Goal: Information Seeking & Learning: Learn about a topic

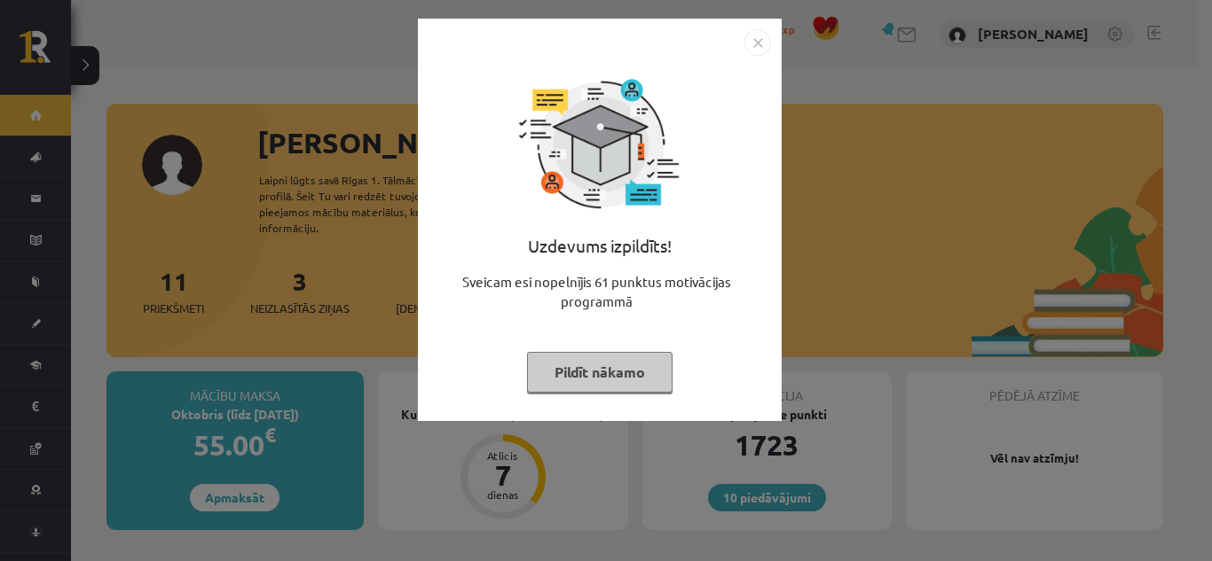
click at [633, 375] on button "Pildīt nākamo" at bounding box center [599, 372] width 145 height 41
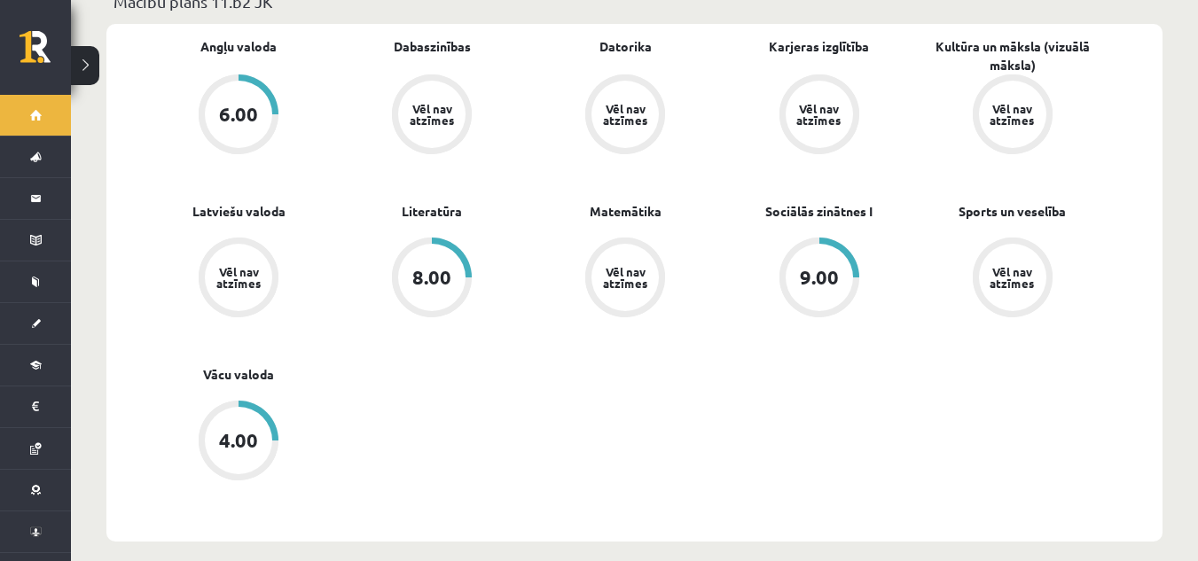
scroll to position [621, 0]
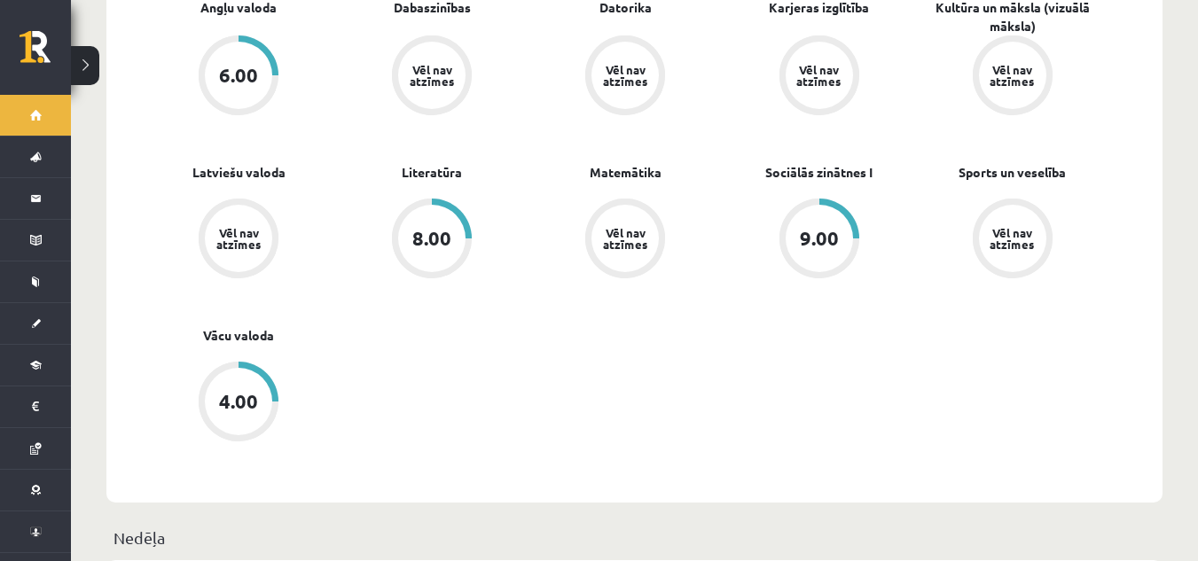
click at [245, 66] on div "6.00" at bounding box center [238, 76] width 39 height 20
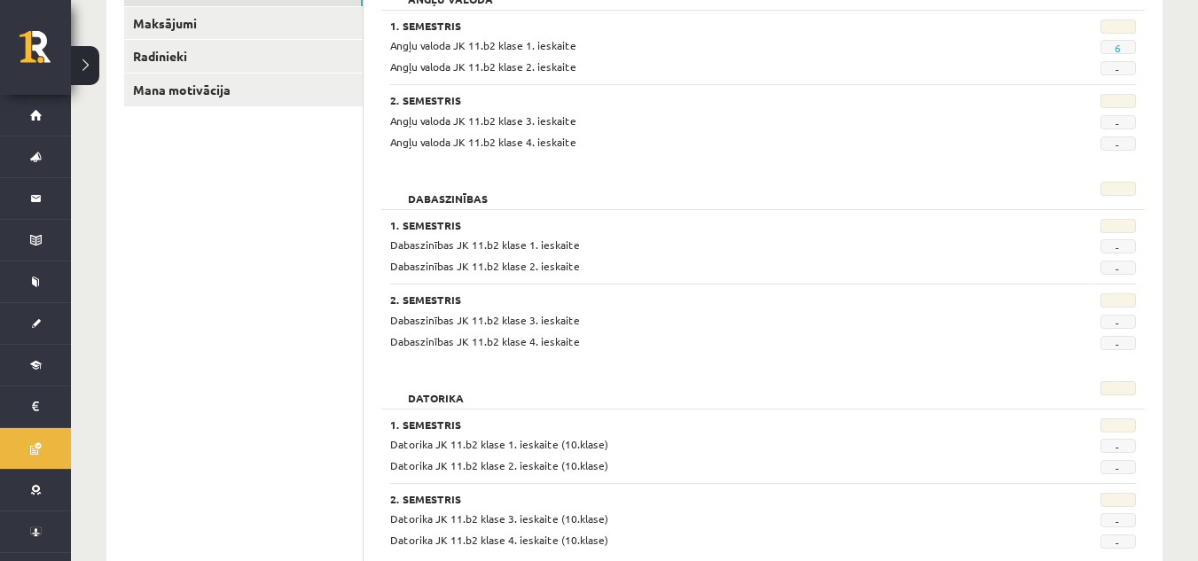
scroll to position [266, 0]
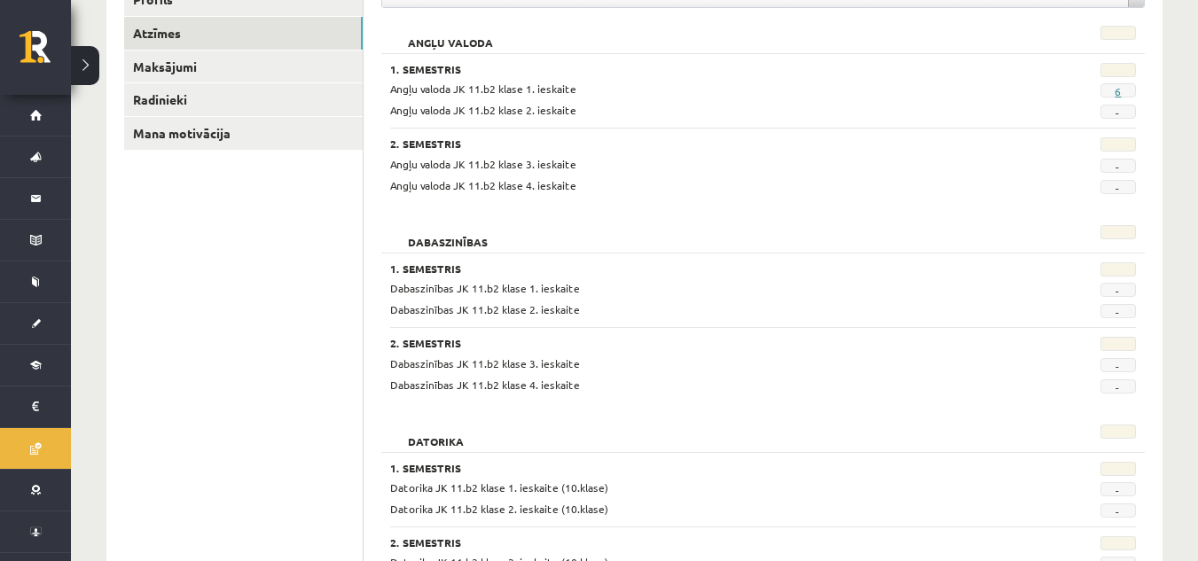
click at [1118, 95] on link "6" at bounding box center [1118, 91] width 6 height 14
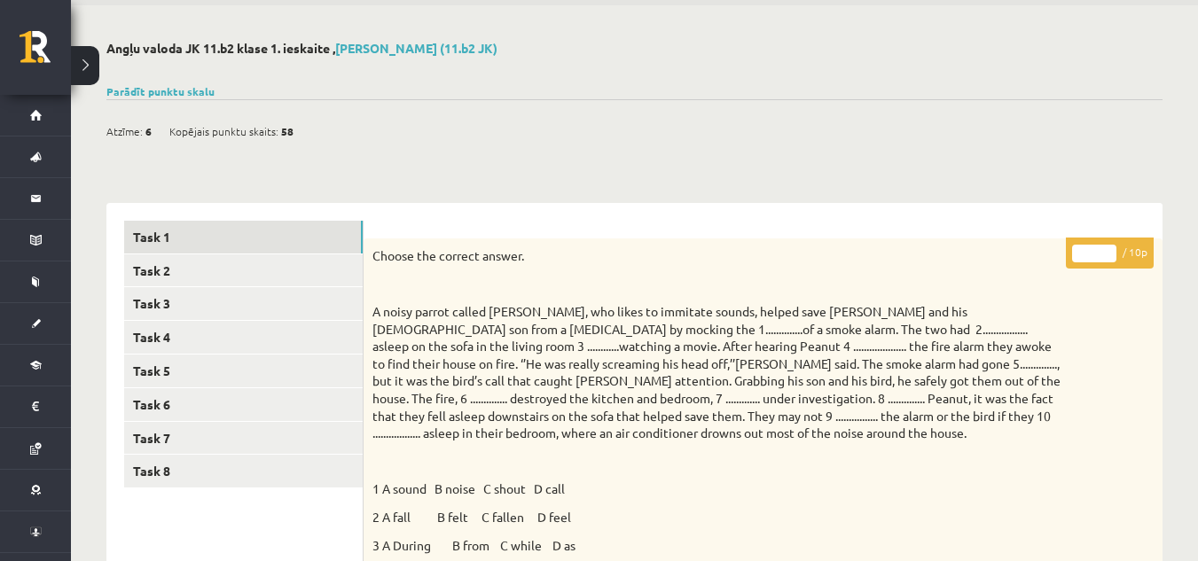
scroll to position [58, 0]
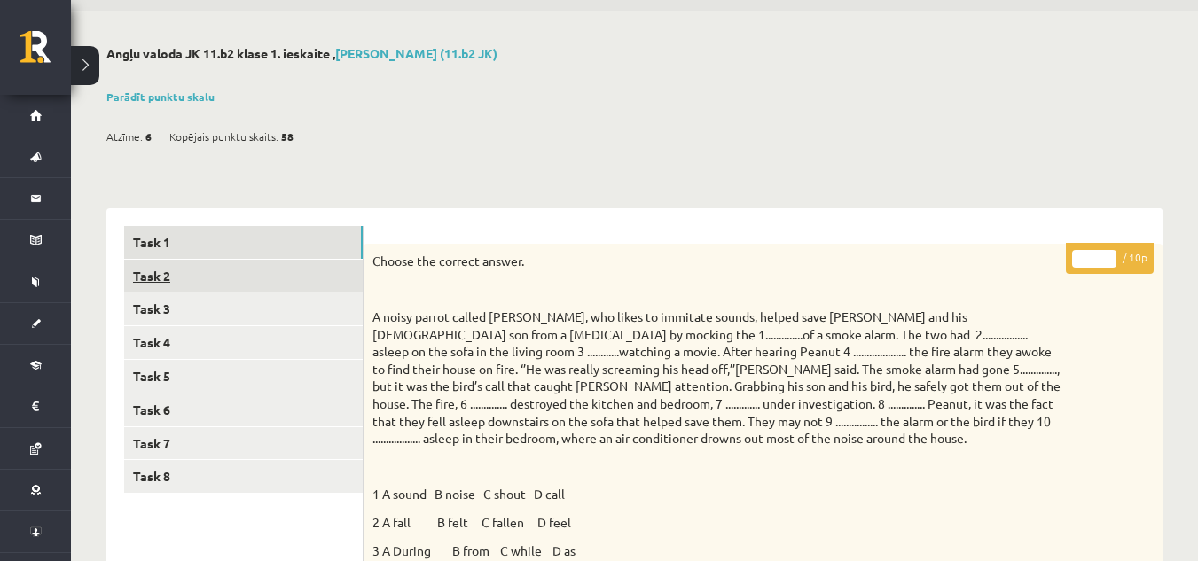
click at [305, 263] on link "Task 2" at bounding box center [243, 276] width 239 height 33
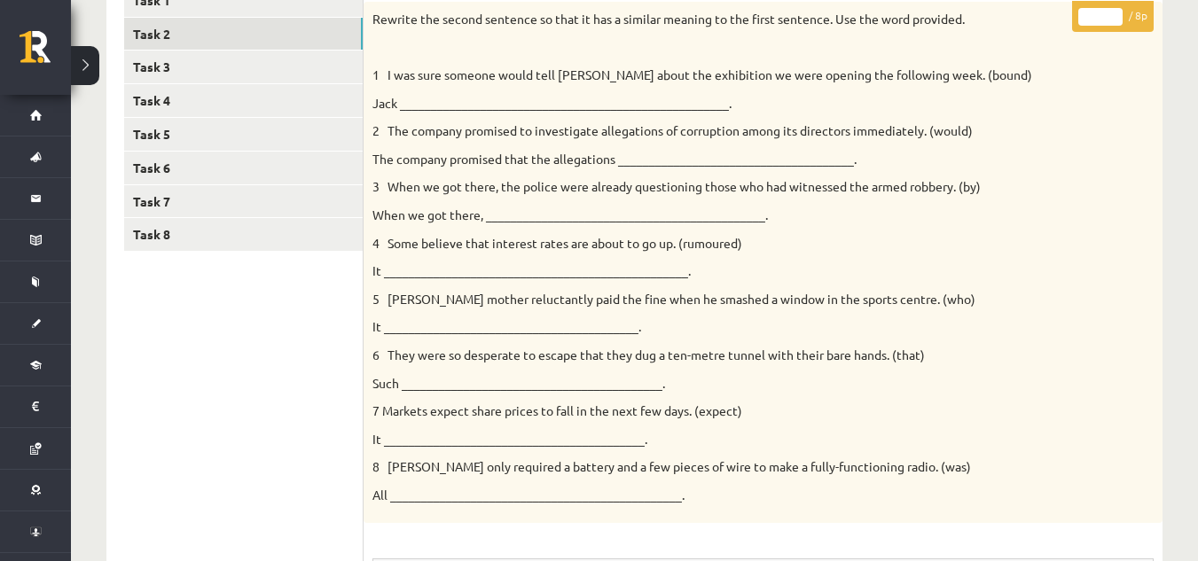
scroll to position [303, 0]
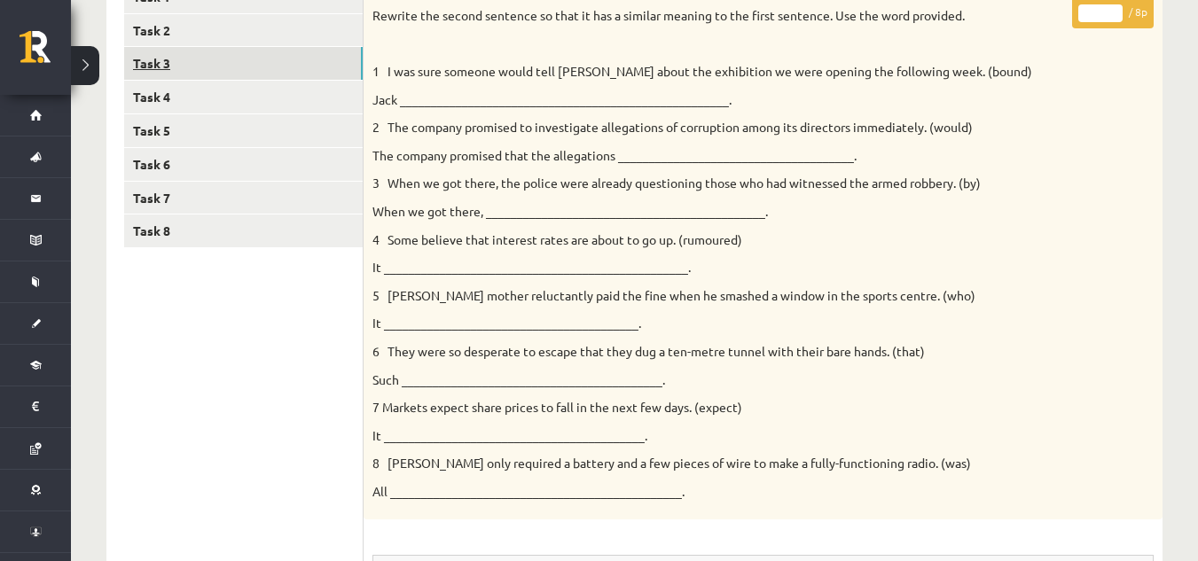
click at [289, 56] on link "Task 3" at bounding box center [243, 63] width 239 height 33
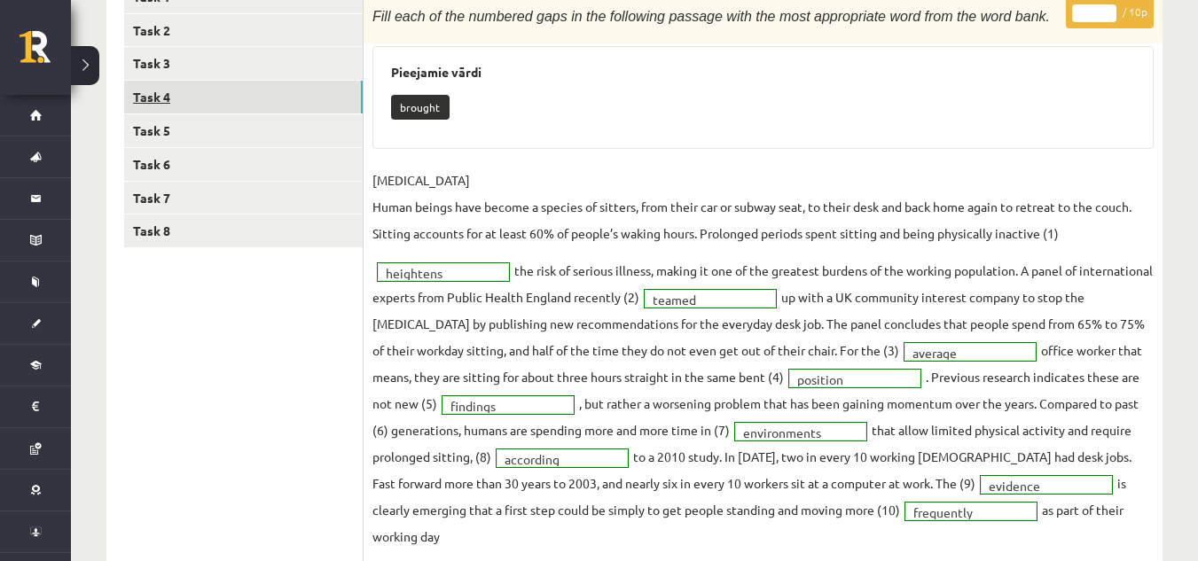
click at [299, 96] on link "Task 4" at bounding box center [243, 97] width 239 height 33
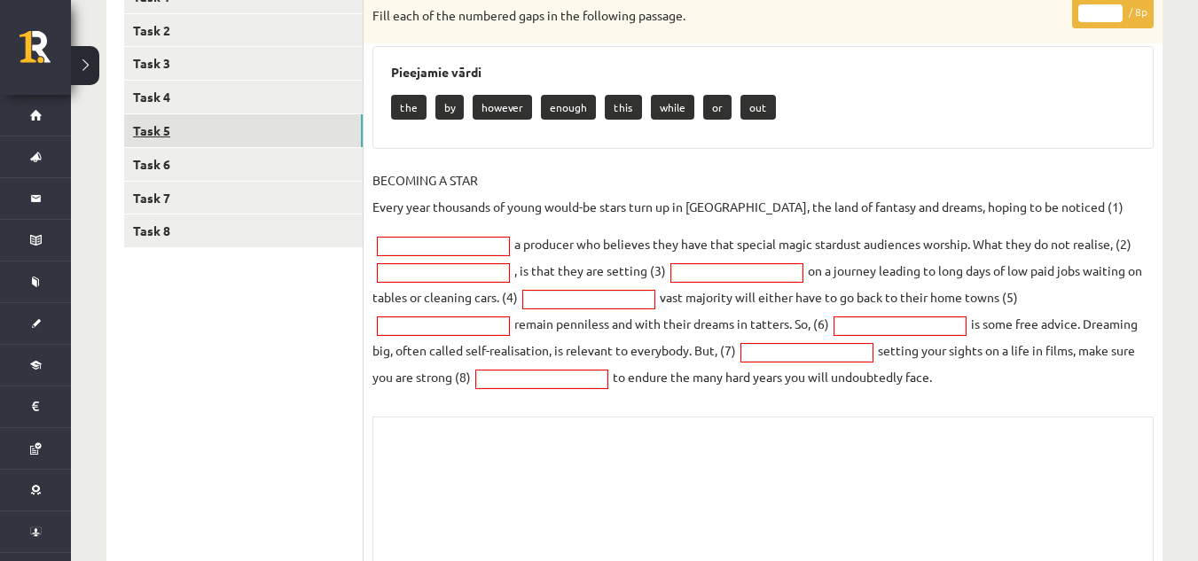
click at [307, 124] on link "Task 5" at bounding box center [243, 130] width 239 height 33
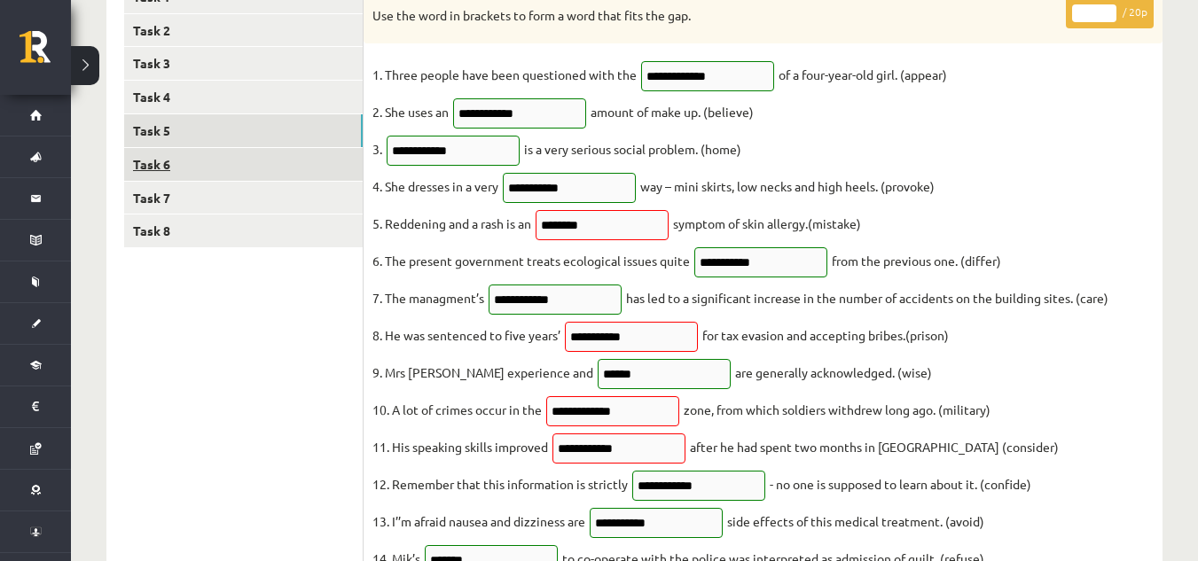
click at [307, 151] on link "Task 6" at bounding box center [243, 164] width 239 height 33
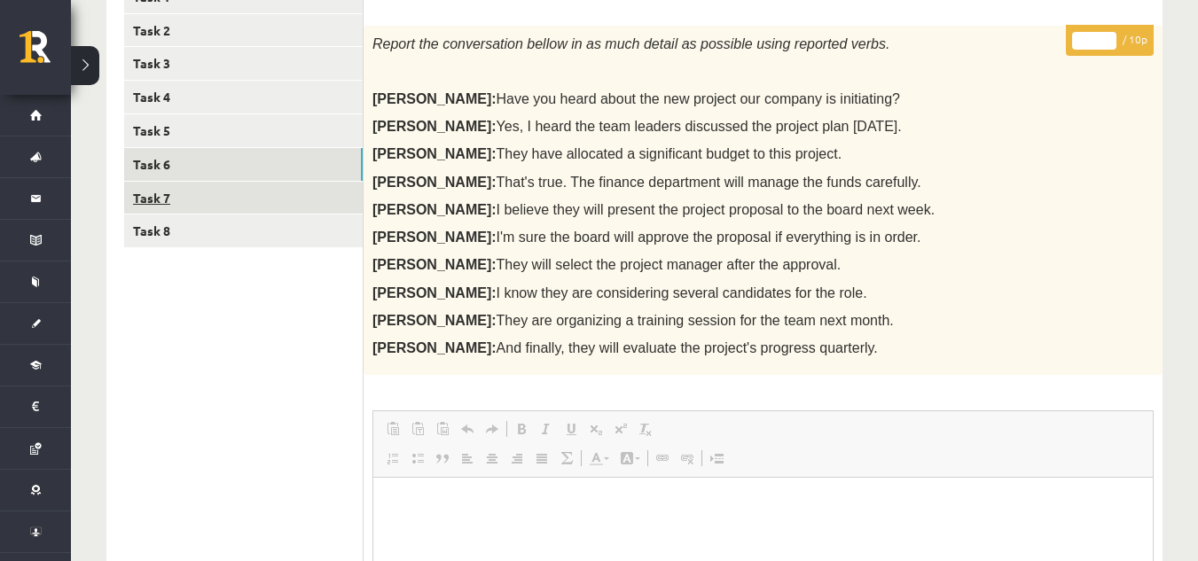
click at [300, 187] on link "Task 7" at bounding box center [243, 198] width 239 height 33
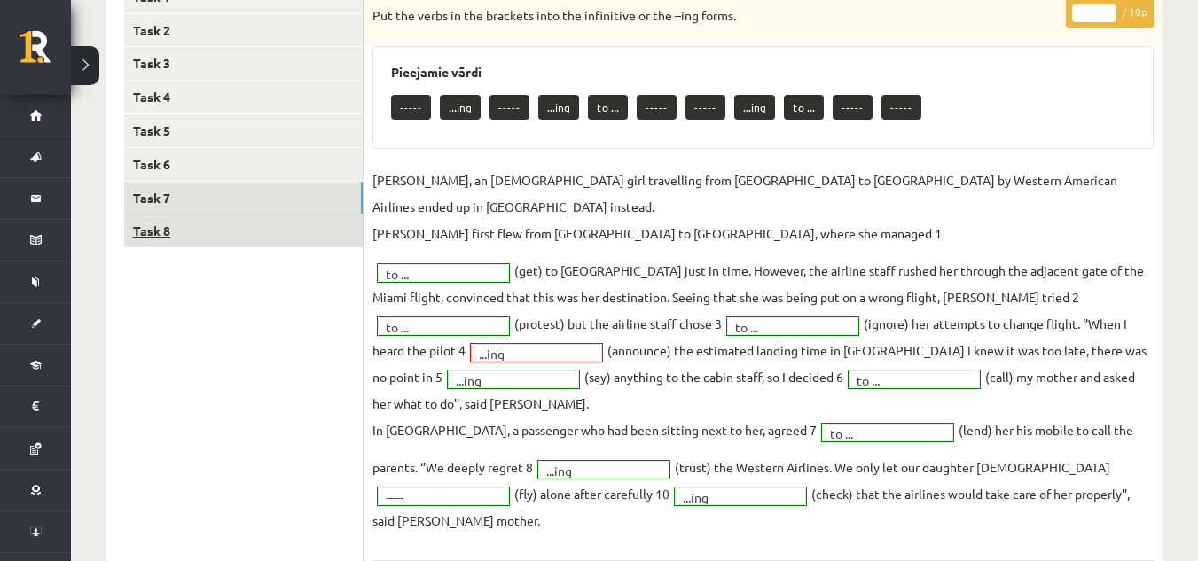
click at [299, 226] on link "Task 8" at bounding box center [243, 231] width 239 height 33
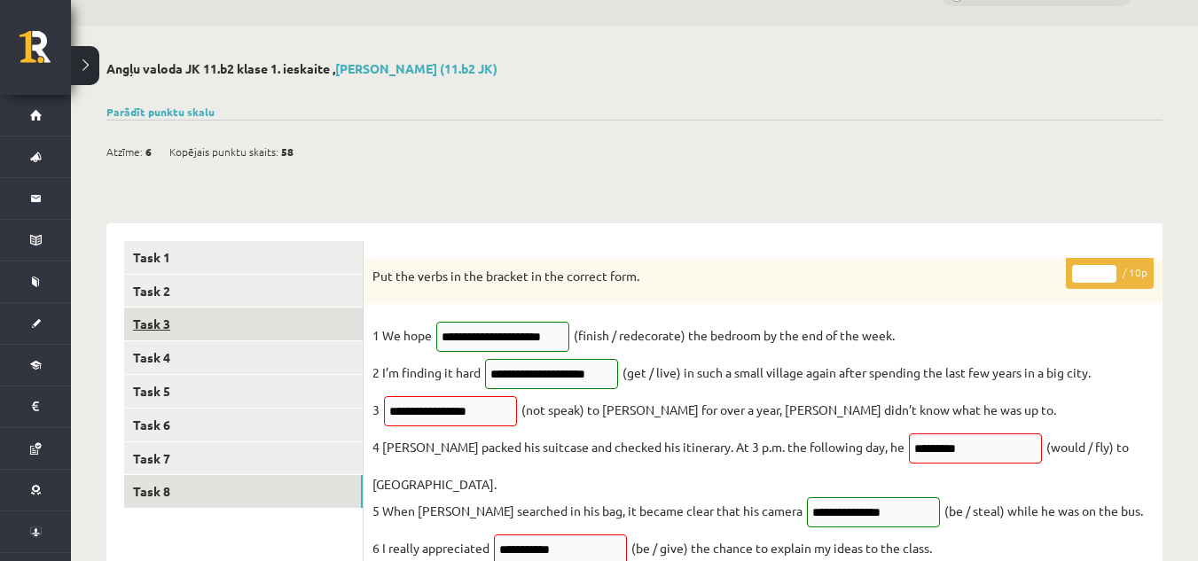
scroll to position [37, 0]
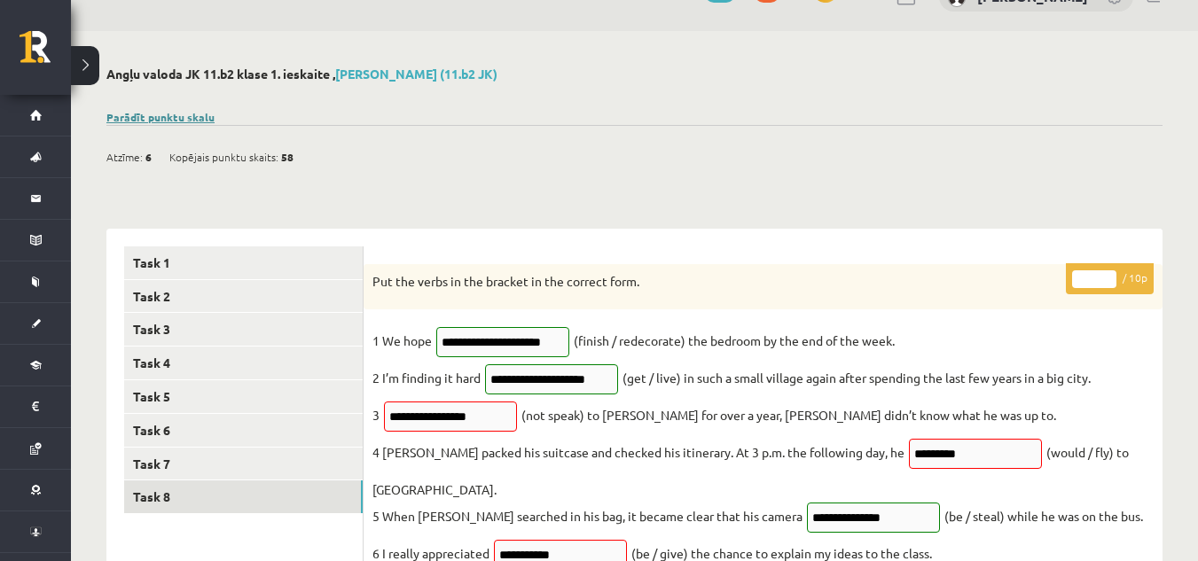
click at [161, 115] on link "Parādīt punktu skalu" at bounding box center [160, 117] width 108 height 14
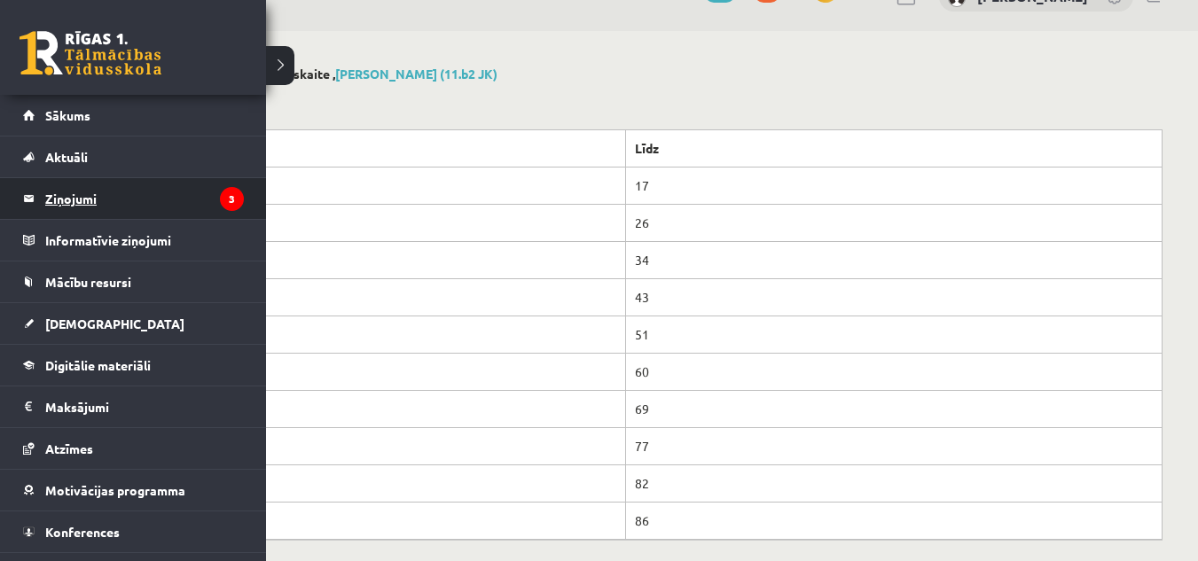
click at [66, 204] on legend "Ziņojumi 3" at bounding box center [144, 198] width 199 height 41
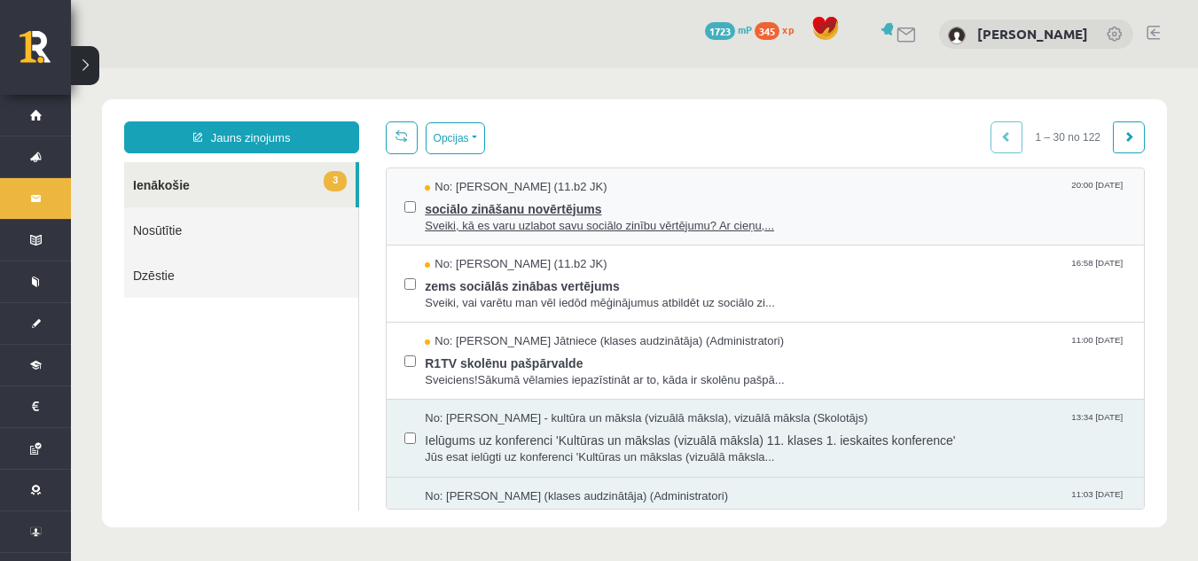
click at [757, 190] on div "No: Jurijs Kudrašins (11.b2 JK) 20:00 08/10/2025" at bounding box center [776, 187] width 702 height 17
click at [497, 250] on div "No: Jurijs Kudrašins (11.b2 JK) 16:58 08/10/2025 zems sociālās zinābas vertējum…" at bounding box center [765, 284] width 757 height 77
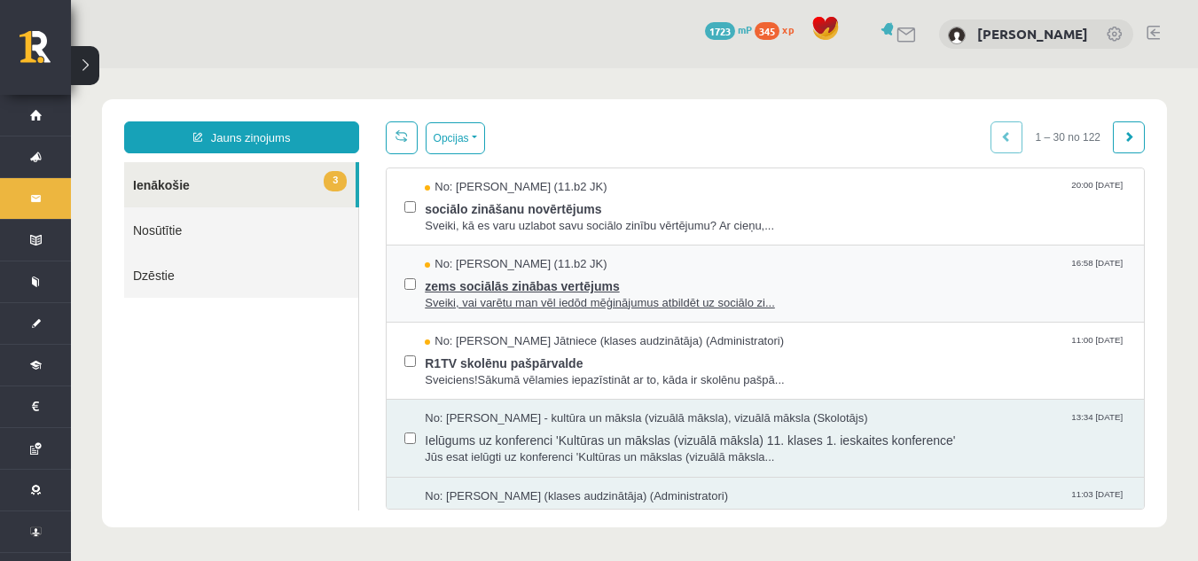
click at [507, 273] on span "zems sociālās zinābas vertējums" at bounding box center [776, 284] width 702 height 22
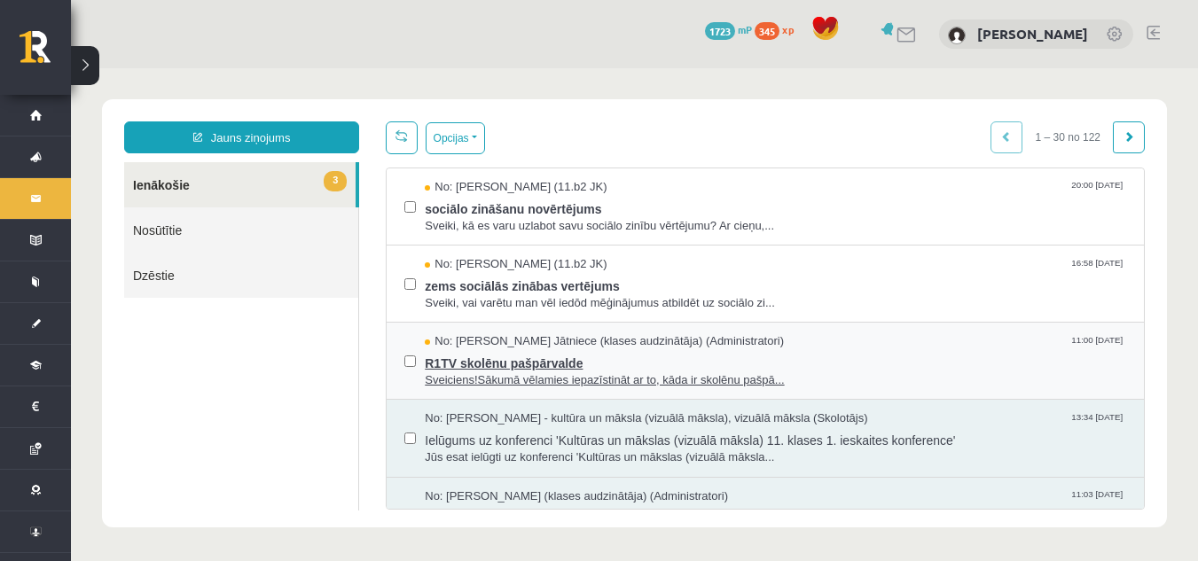
click at [539, 335] on span "No: Anda Laine Jātniece (klases audzinātāja) (Administratori)" at bounding box center [604, 341] width 359 height 17
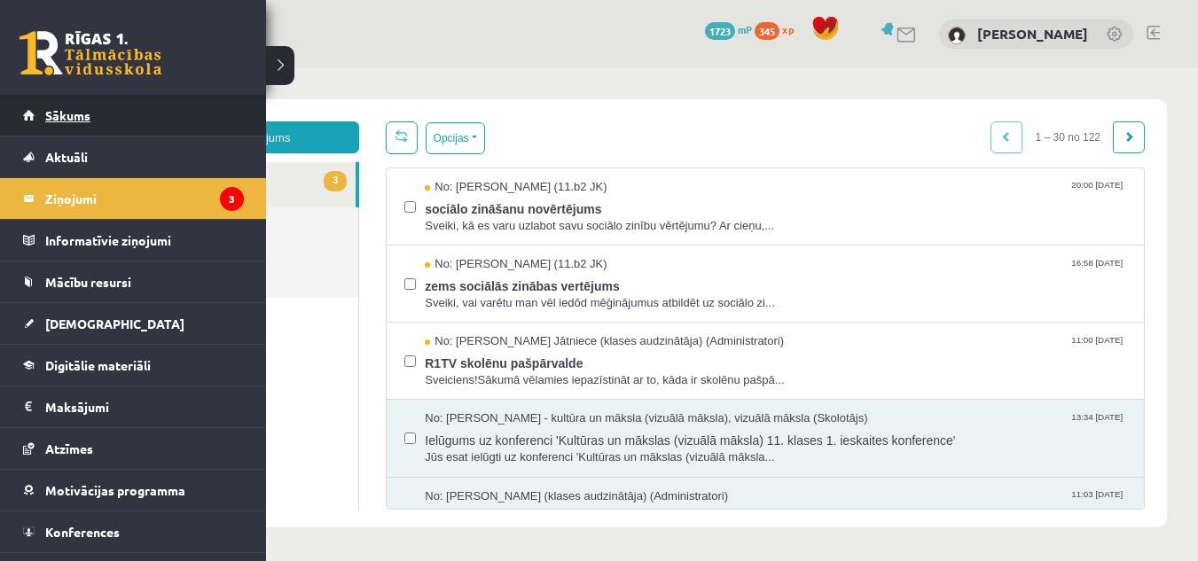
click at [77, 125] on link "Sākums" at bounding box center [133, 115] width 221 height 41
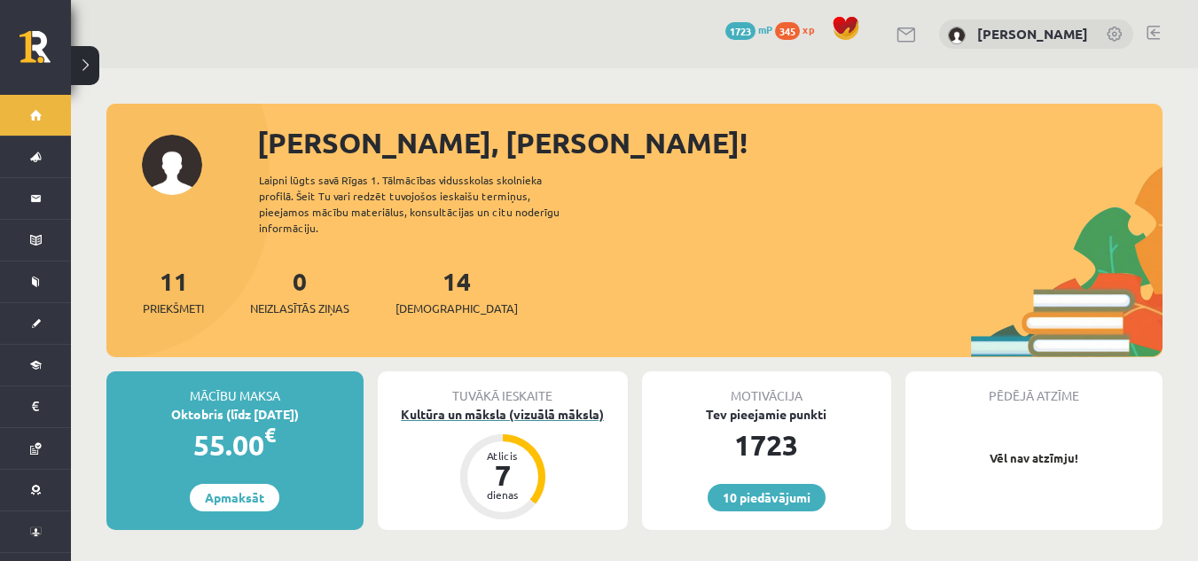
click at [563, 405] on div "Kultūra un māksla (vizuālā māksla)" at bounding box center [503, 414] width 250 height 19
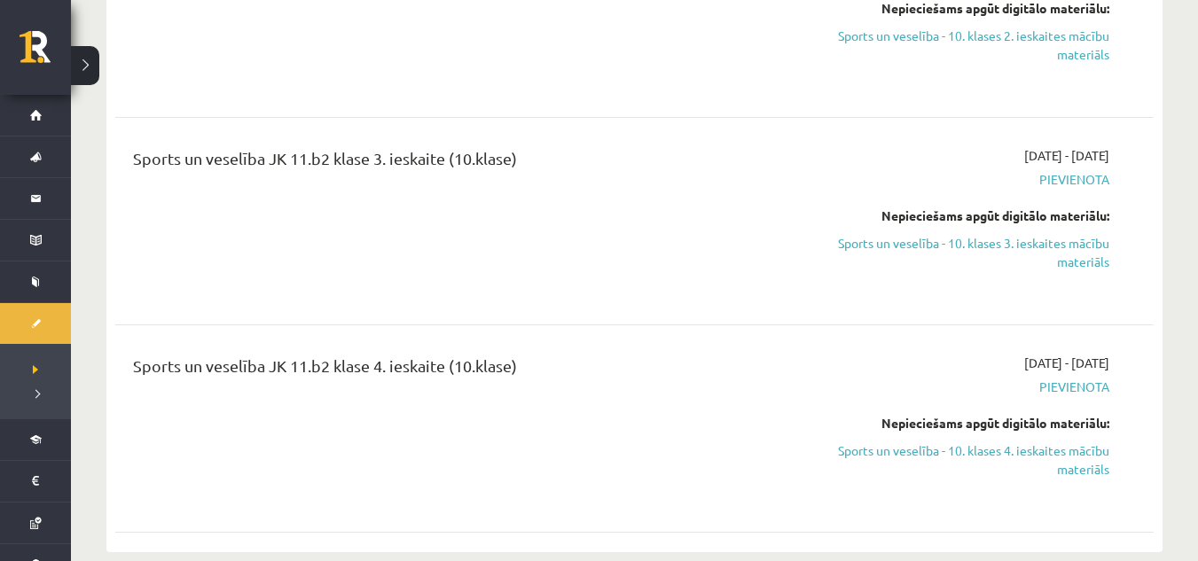
scroll to position [4523, 0]
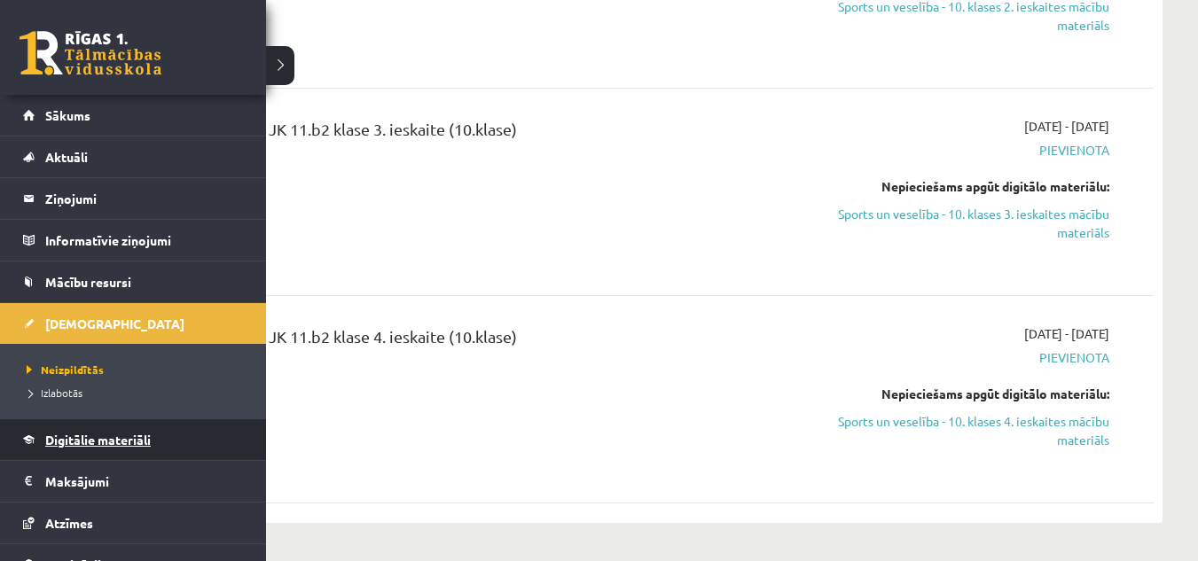
click at [105, 447] on link "Digitālie materiāli" at bounding box center [133, 440] width 221 height 41
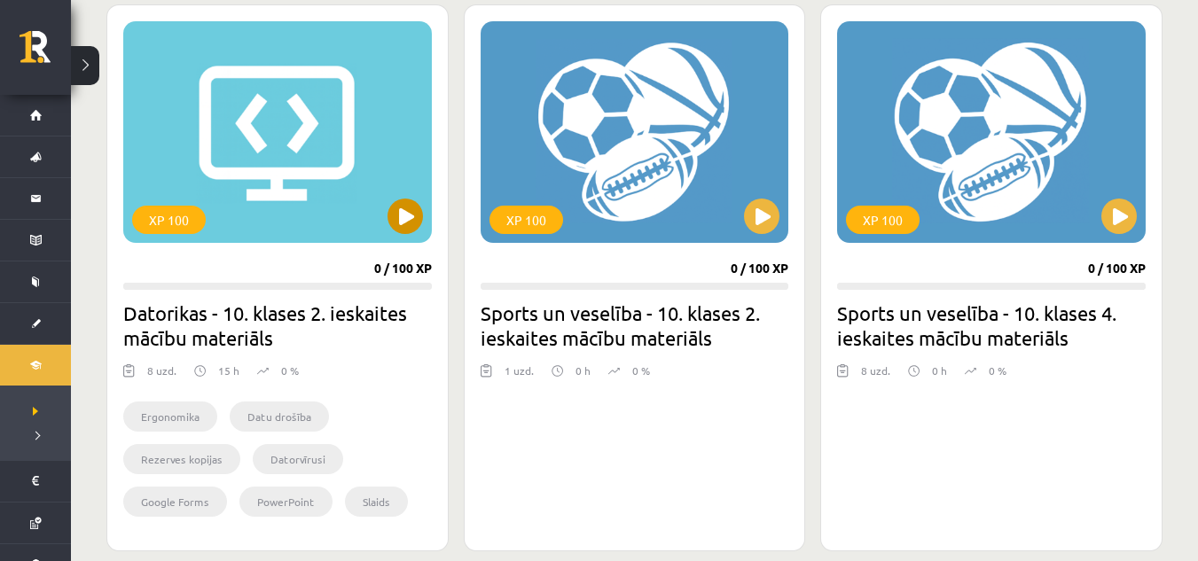
scroll to position [532, 0]
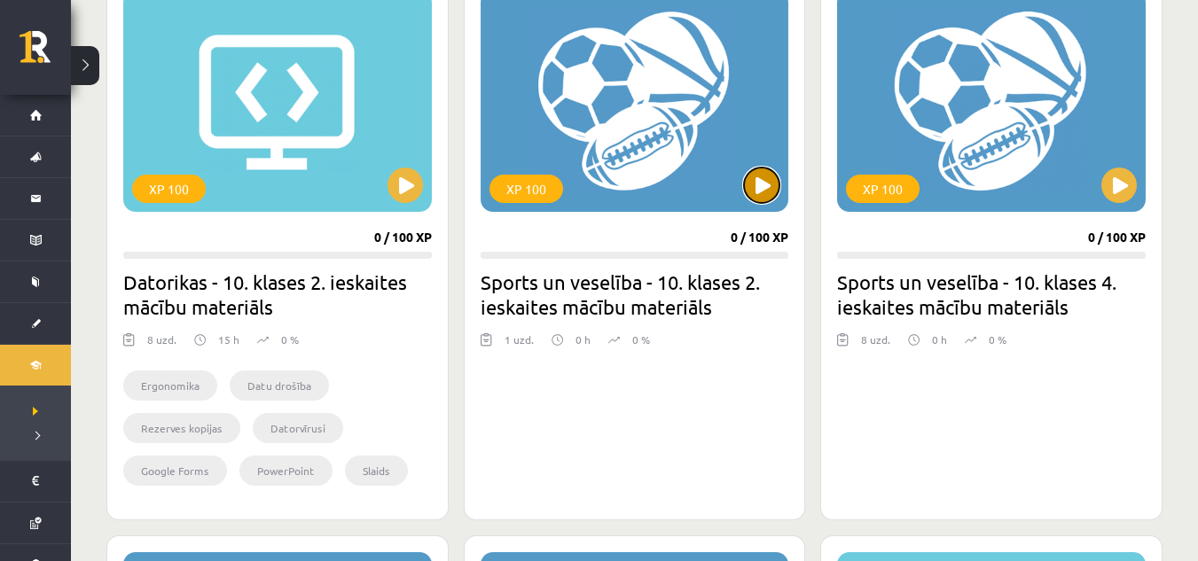
click at [757, 187] on button at bounding box center [761, 185] width 35 height 35
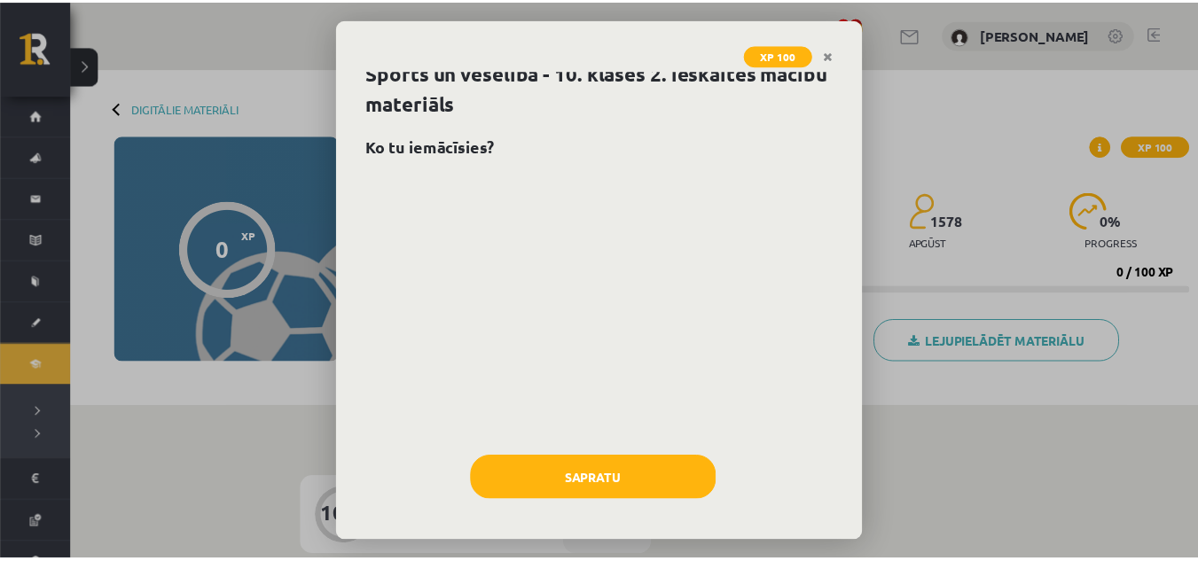
scroll to position [15, 0]
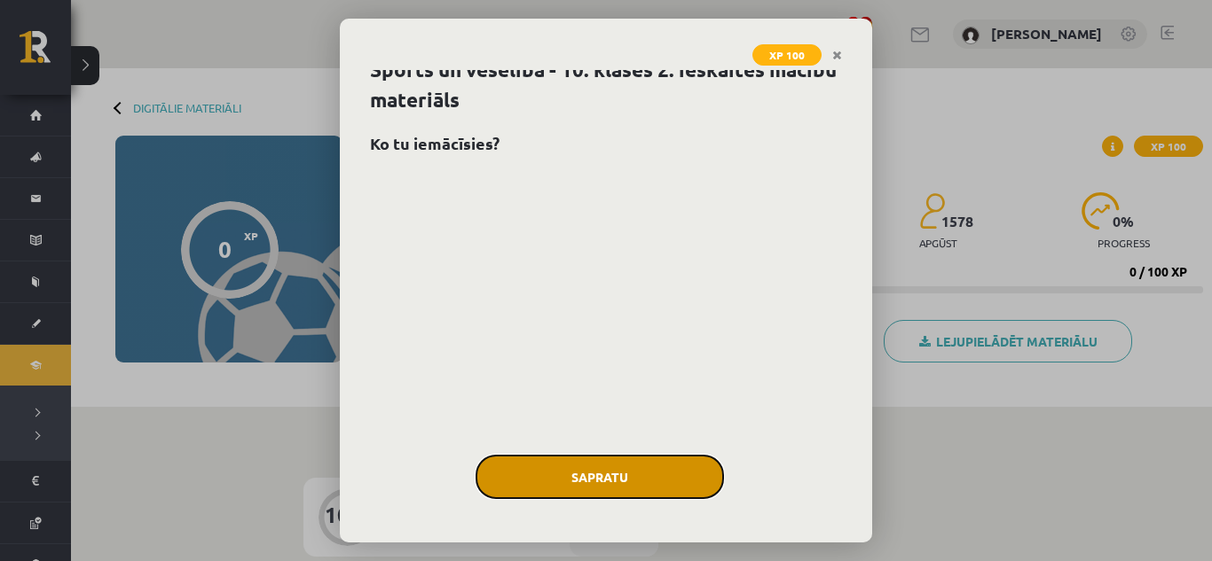
click at [644, 456] on button "Sapratu" at bounding box center [599, 477] width 248 height 44
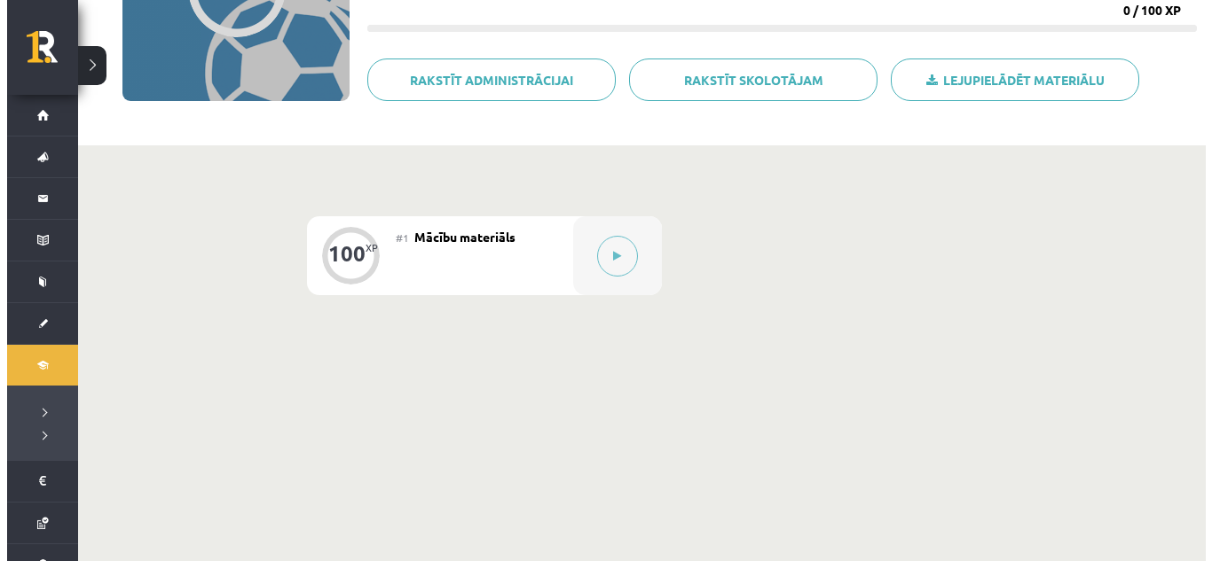
scroll to position [266, 0]
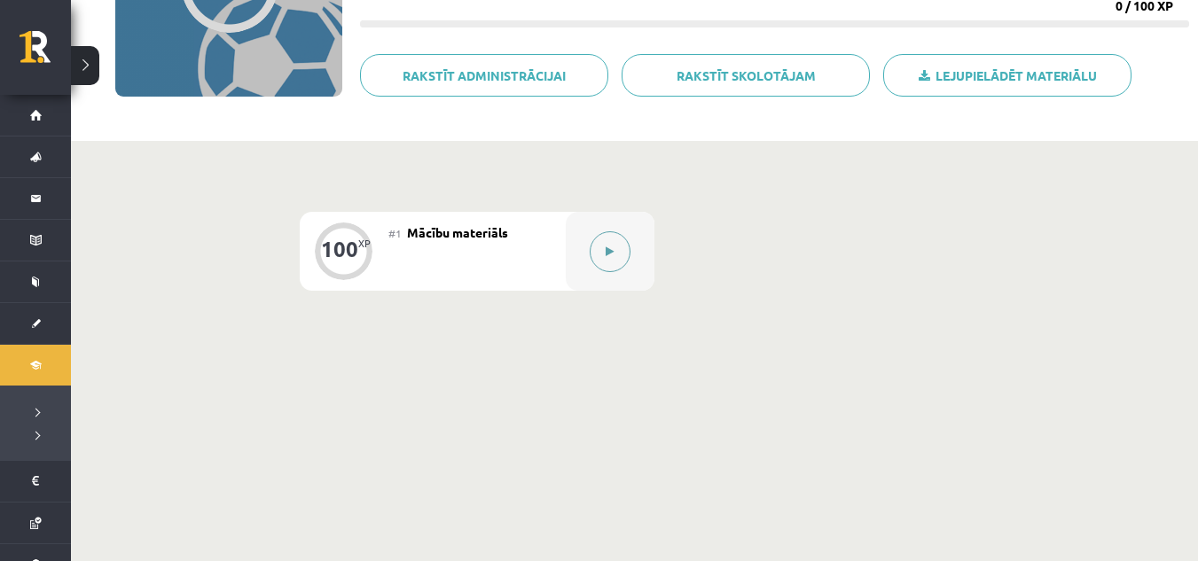
click at [608, 247] on icon at bounding box center [610, 252] width 8 height 11
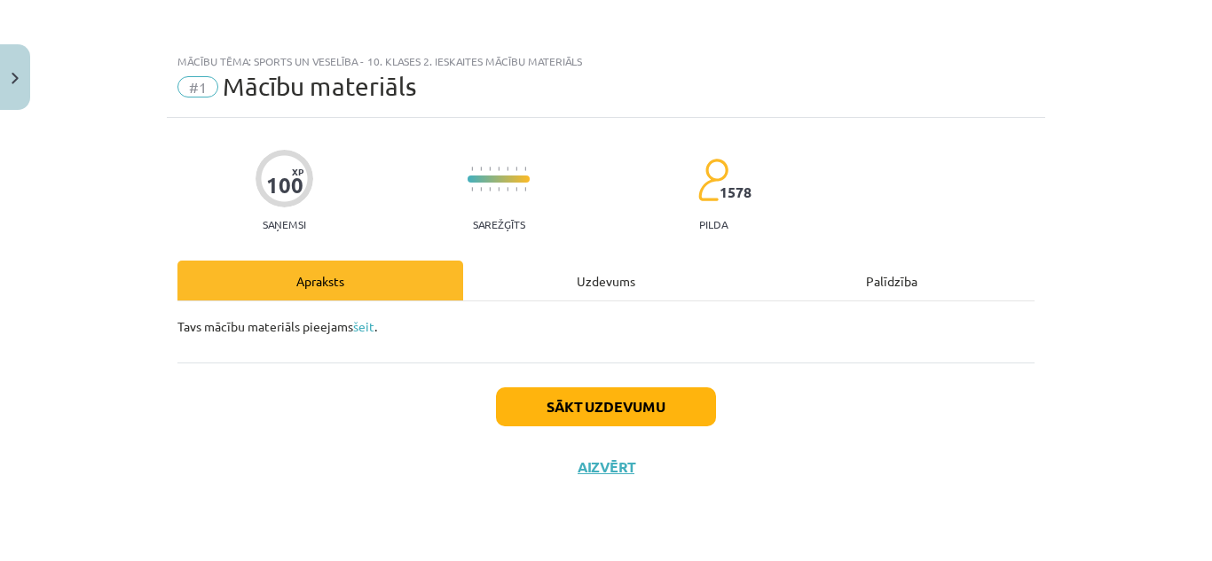
click at [596, 286] on div "Uzdevums" at bounding box center [606, 281] width 286 height 40
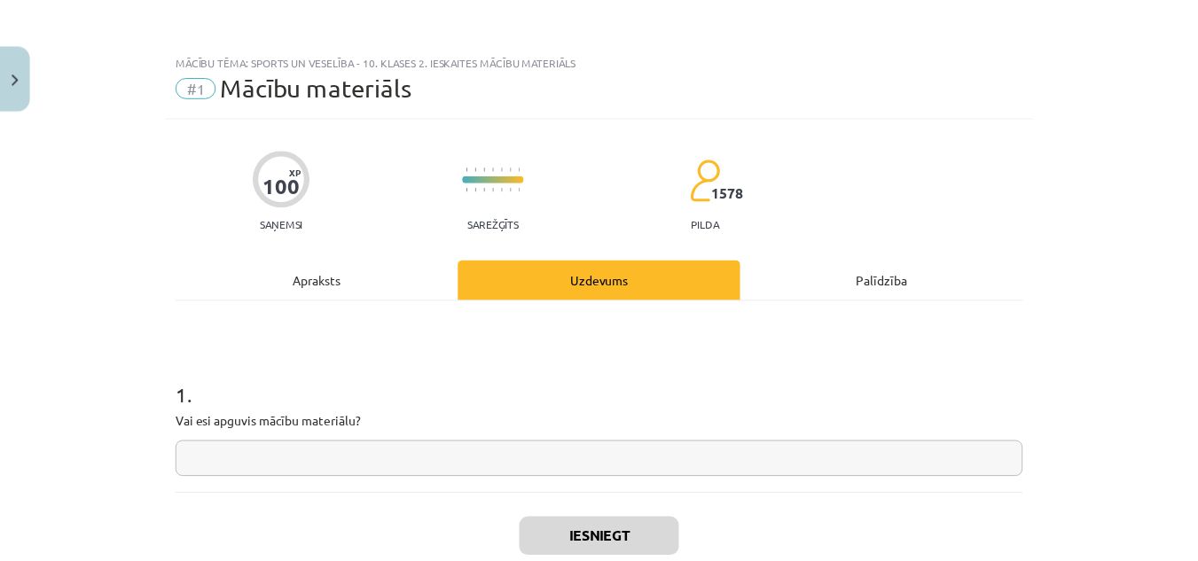
scroll to position [113, 0]
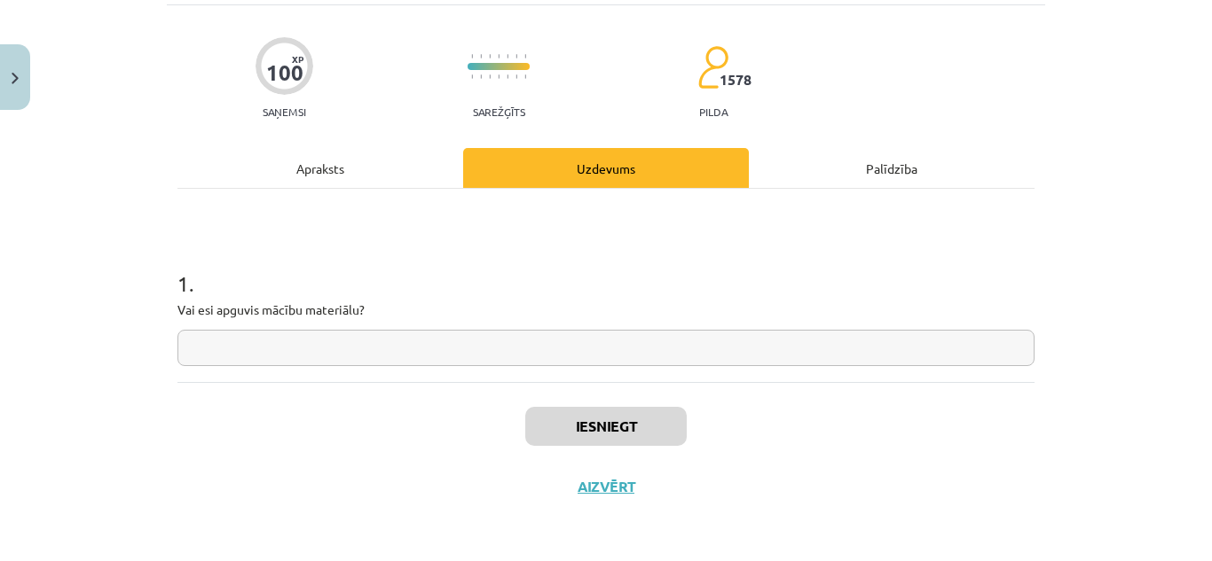
click at [570, 341] on input "text" at bounding box center [605, 348] width 857 height 36
type input "*"
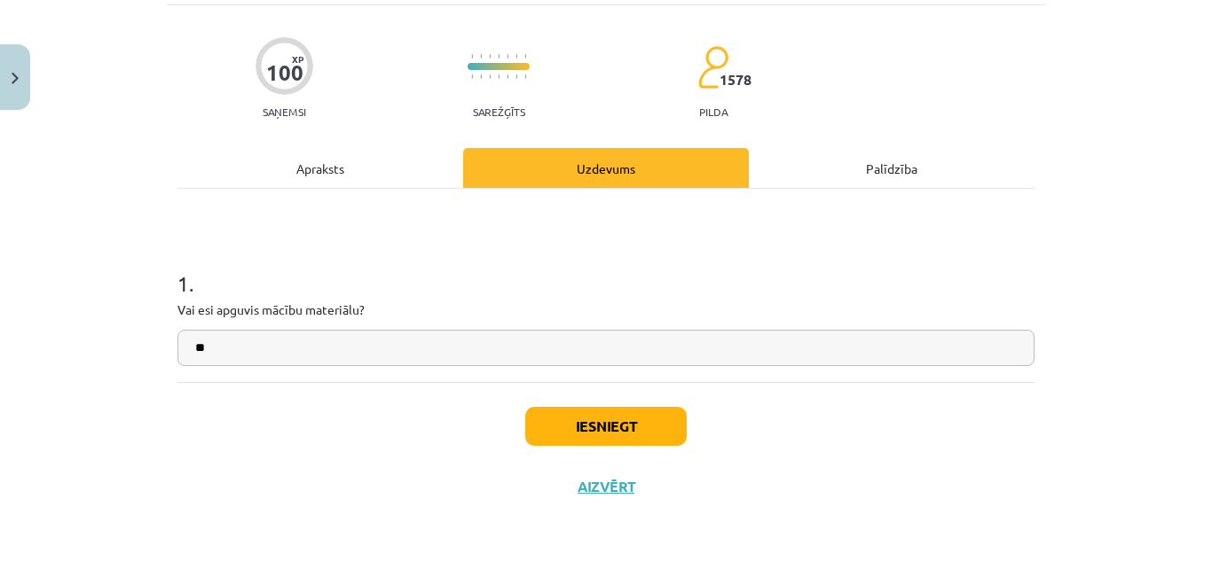
type input "**"
click at [659, 427] on button "Iesniegt" at bounding box center [605, 426] width 161 height 39
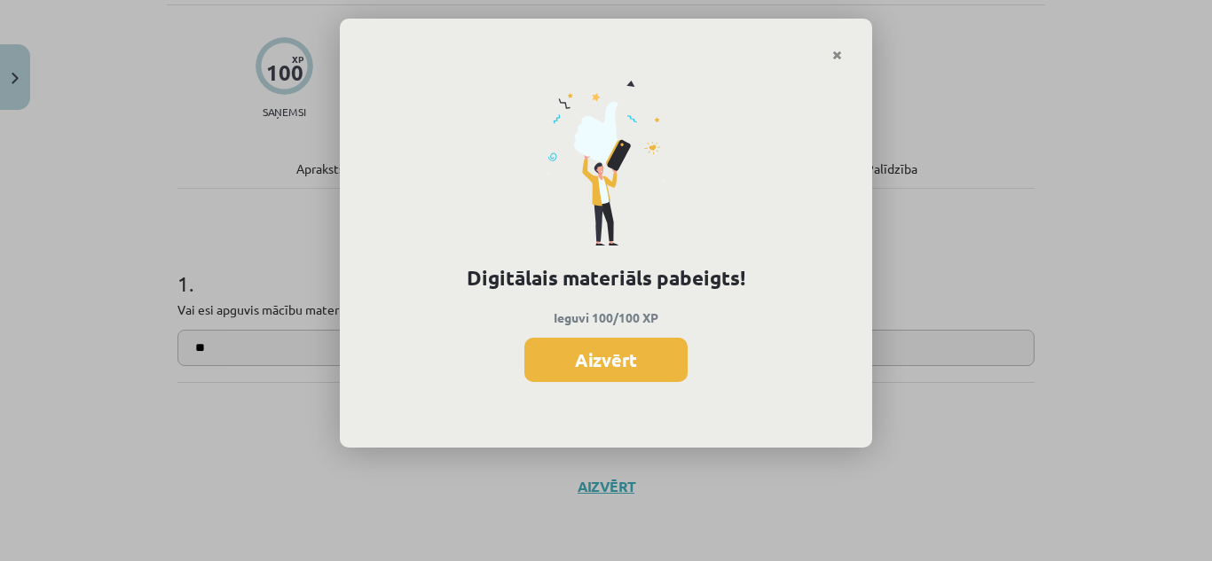
click at [623, 340] on button "Aizvērt" at bounding box center [605, 360] width 163 height 44
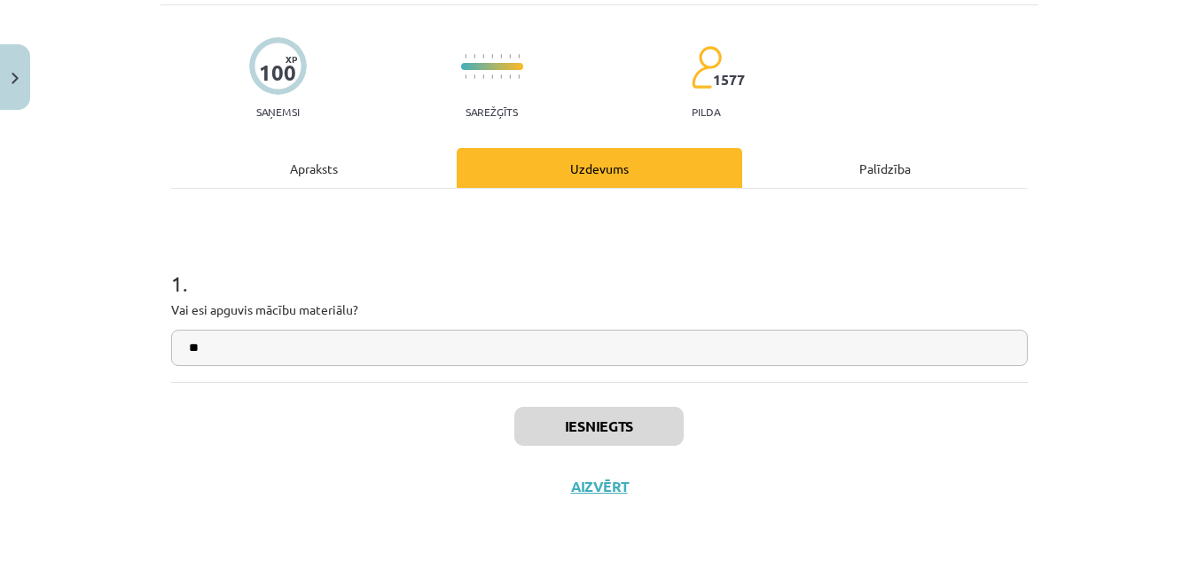
click at [630, 493] on div "Iesniegts Aizvērt" at bounding box center [599, 444] width 857 height 124
click at [603, 496] on div "Iesniegts Aizvērt" at bounding box center [599, 444] width 857 height 124
click at [603, 482] on button "Aizvērt" at bounding box center [599, 487] width 67 height 18
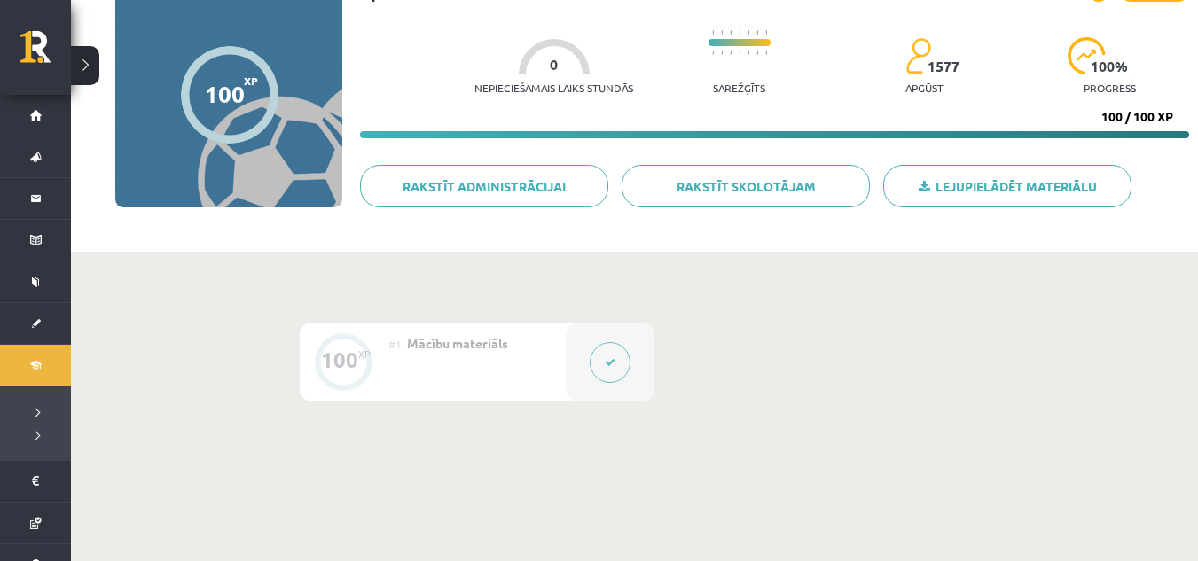
scroll to position [0, 0]
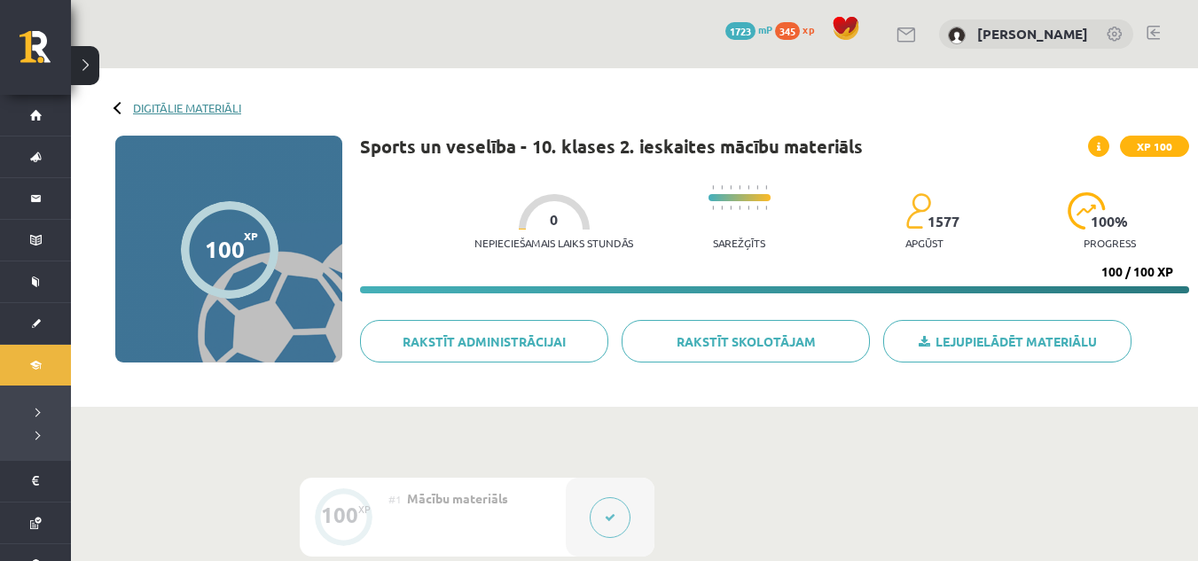
click at [170, 107] on link "Digitālie materiāli" at bounding box center [187, 107] width 108 height 13
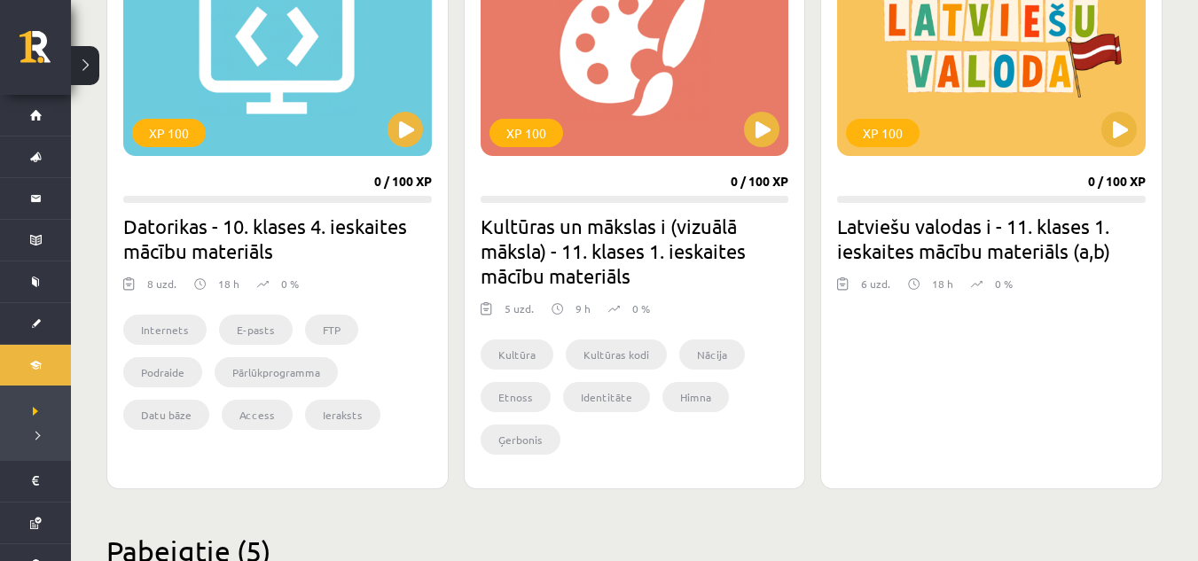
scroll to position [1685, 0]
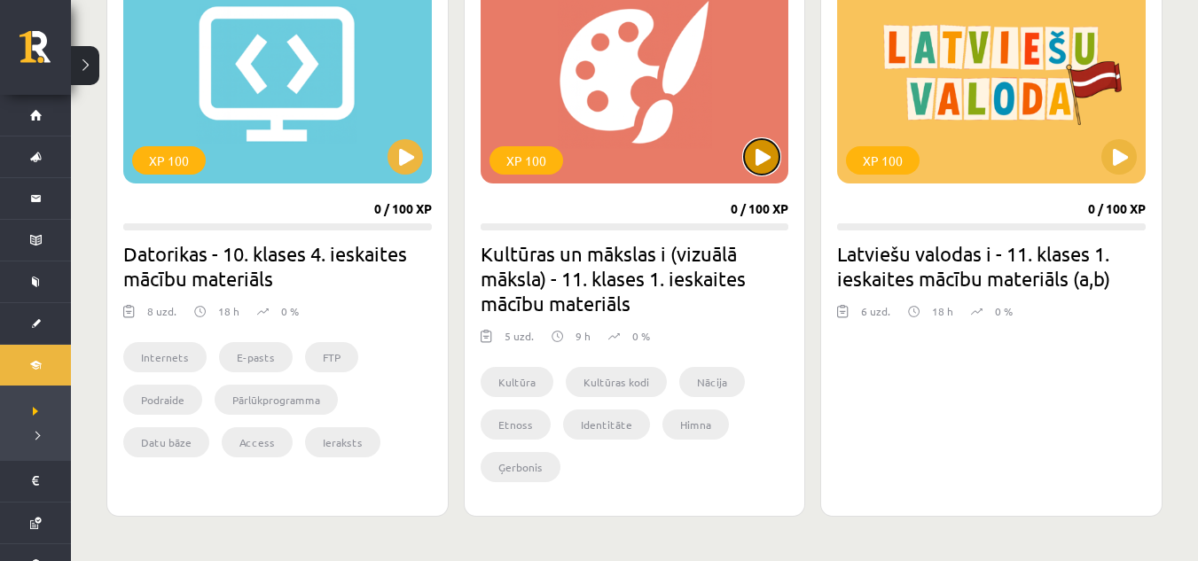
click at [756, 166] on button at bounding box center [761, 156] width 35 height 35
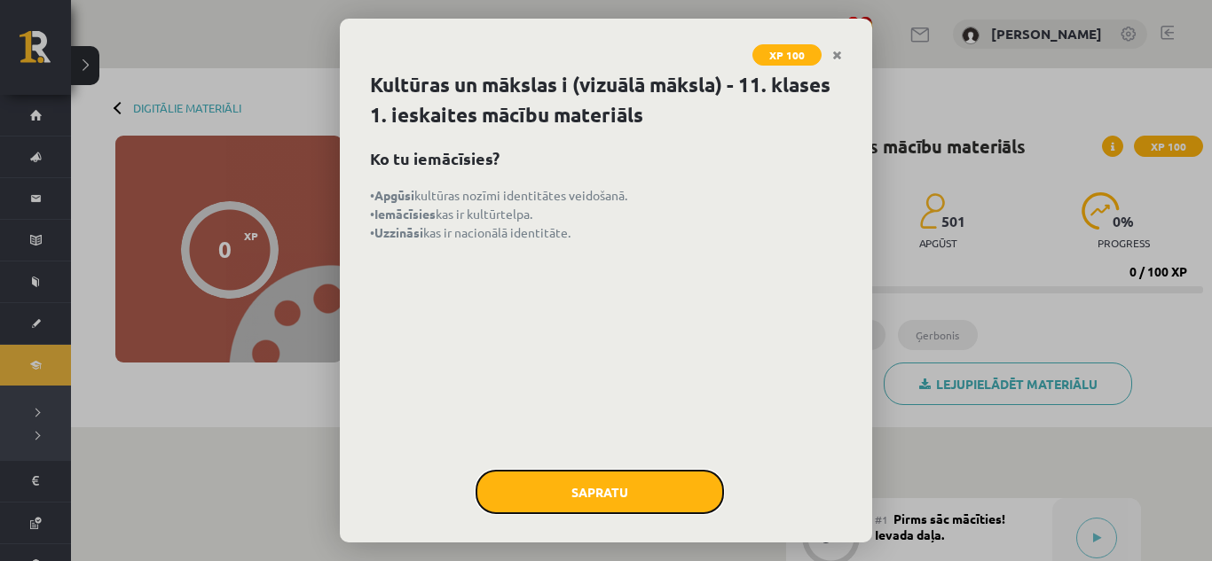
click at [581, 499] on button "Sapratu" at bounding box center [599, 492] width 248 height 44
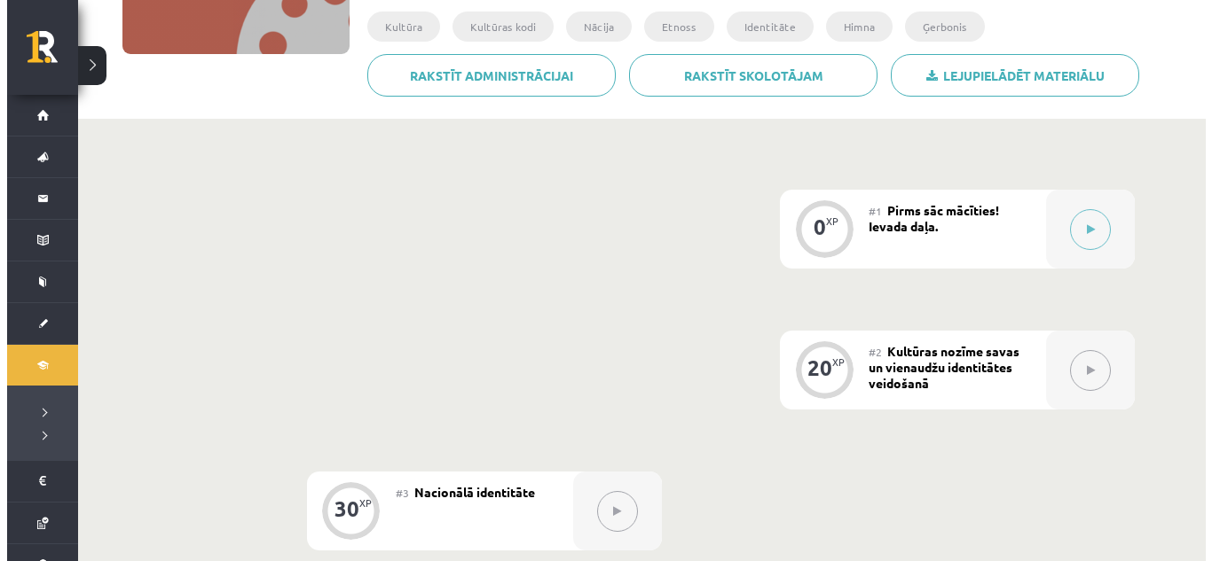
scroll to position [355, 0]
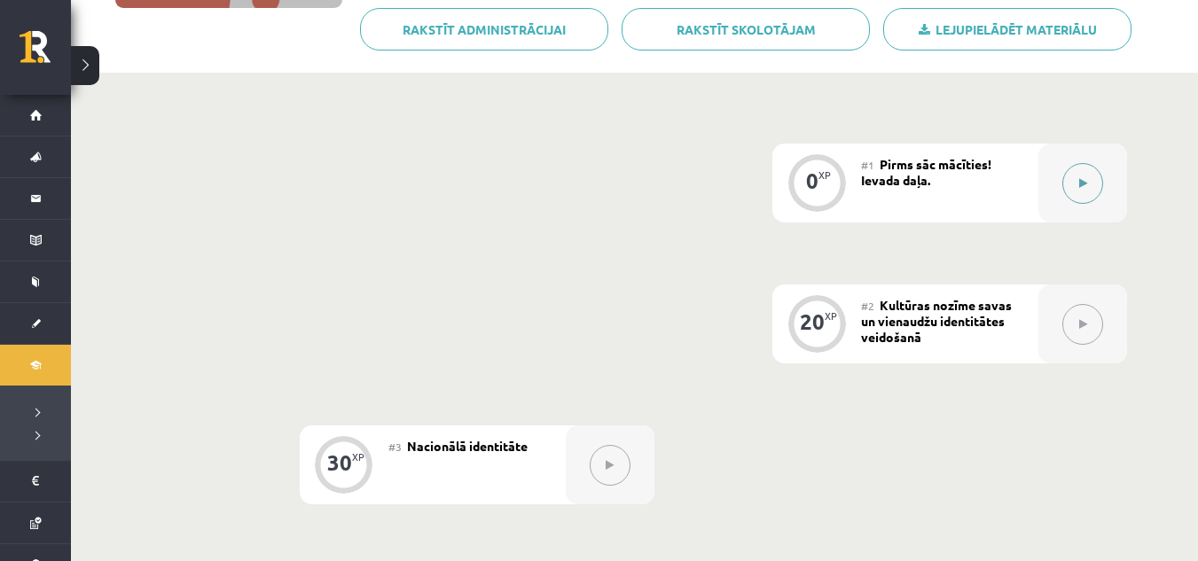
click at [1079, 171] on button at bounding box center [1083, 183] width 41 height 41
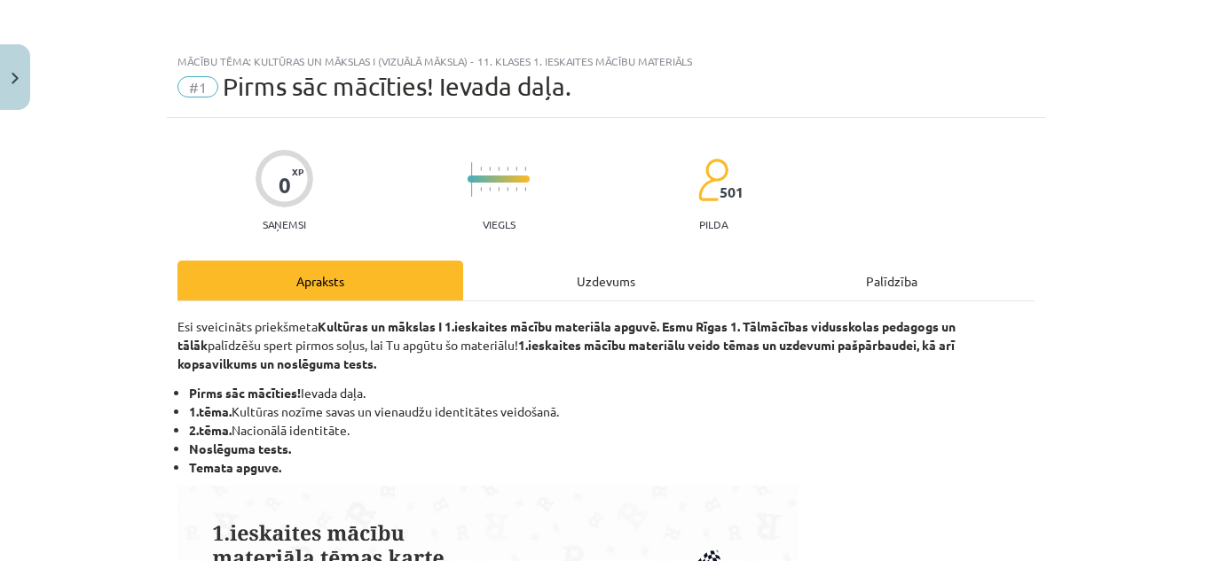
click at [597, 281] on div "Uzdevums" at bounding box center [606, 281] width 286 height 40
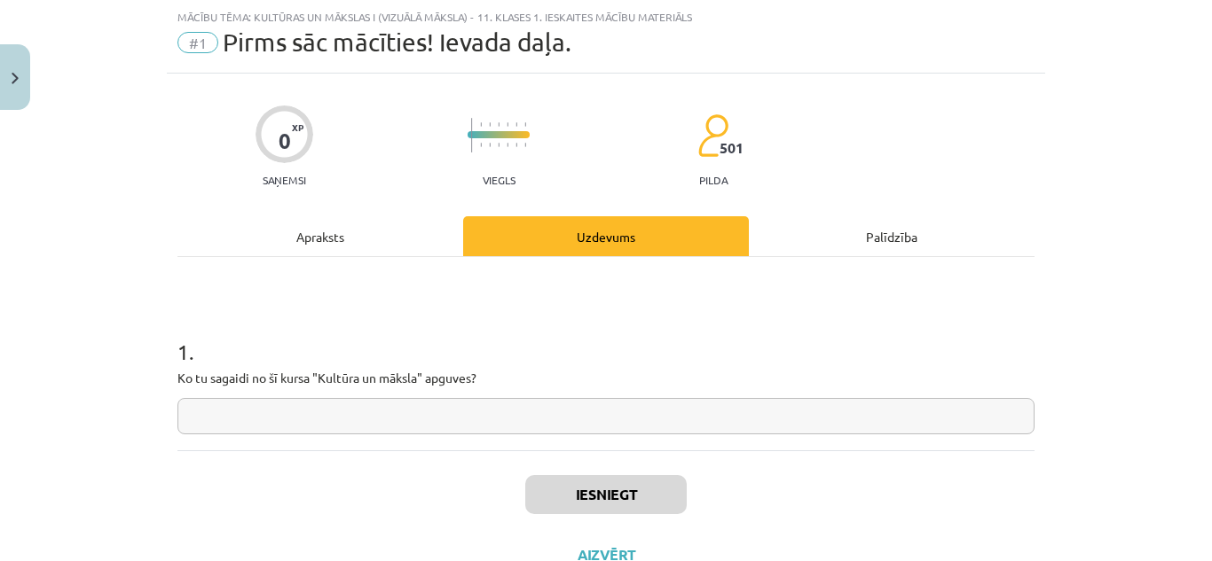
click at [327, 242] on div "Apraksts" at bounding box center [320, 236] width 286 height 40
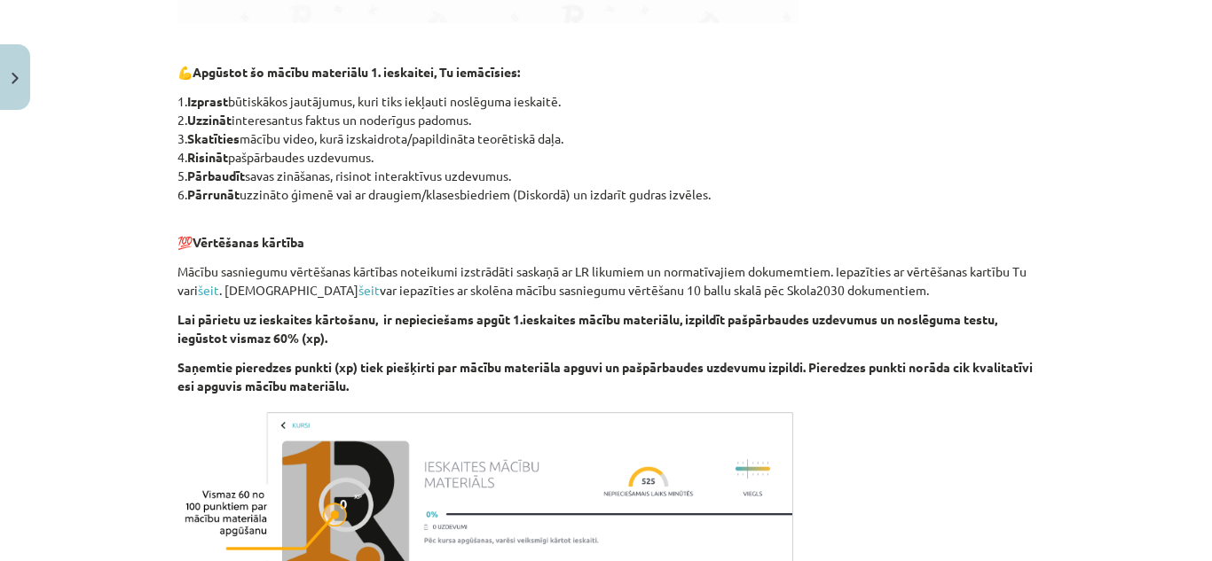
scroll to position [843, 0]
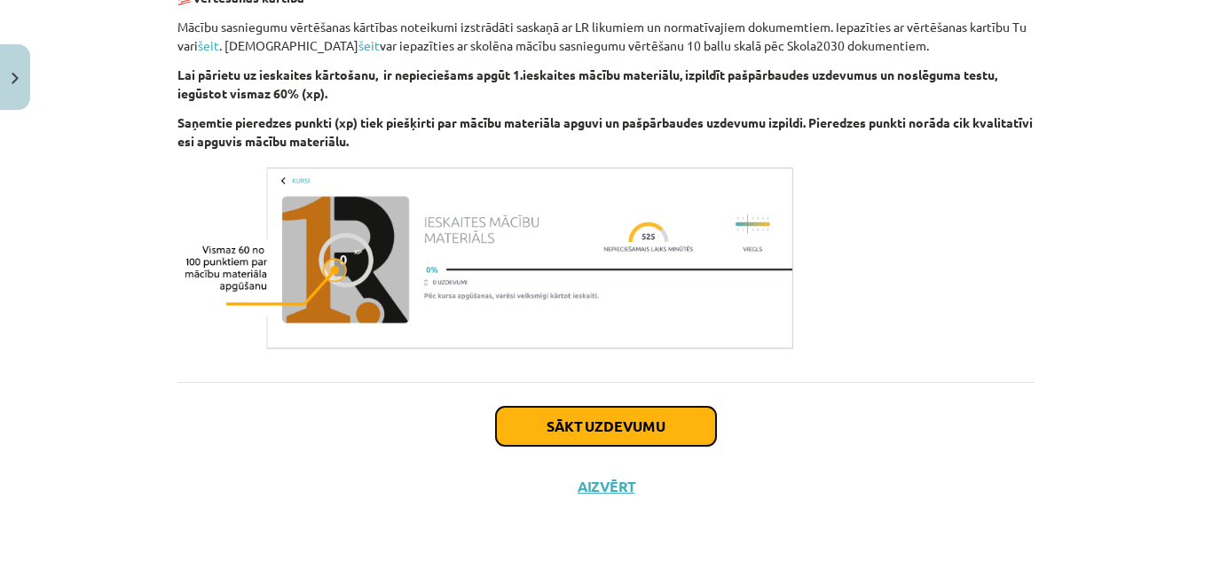
click at [600, 437] on button "Sākt uzdevumu" at bounding box center [606, 426] width 220 height 39
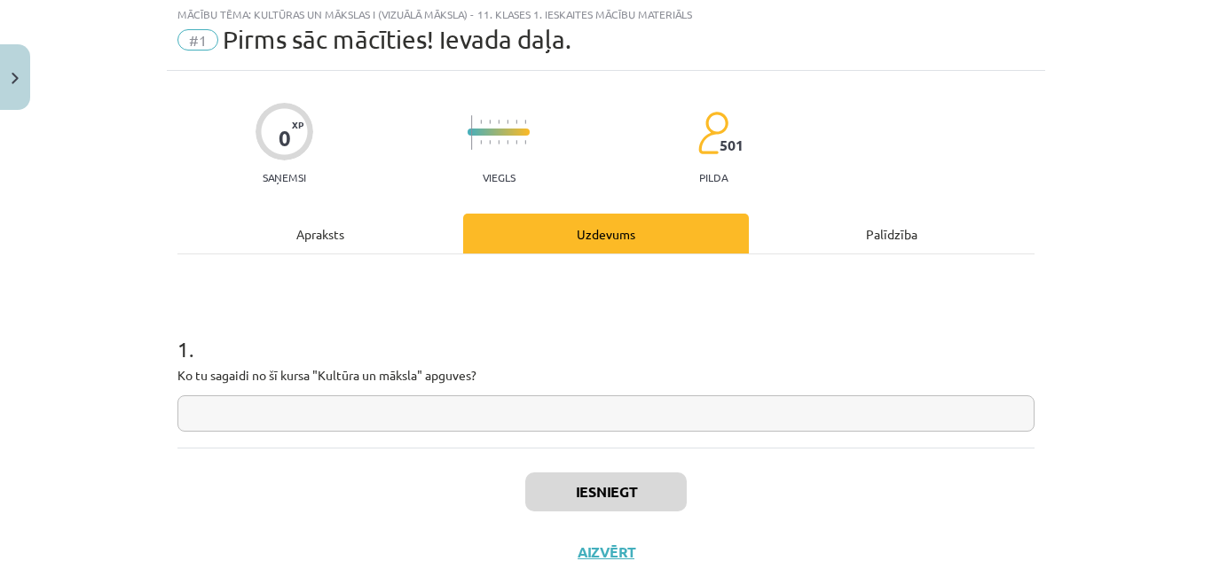
scroll to position [44, 0]
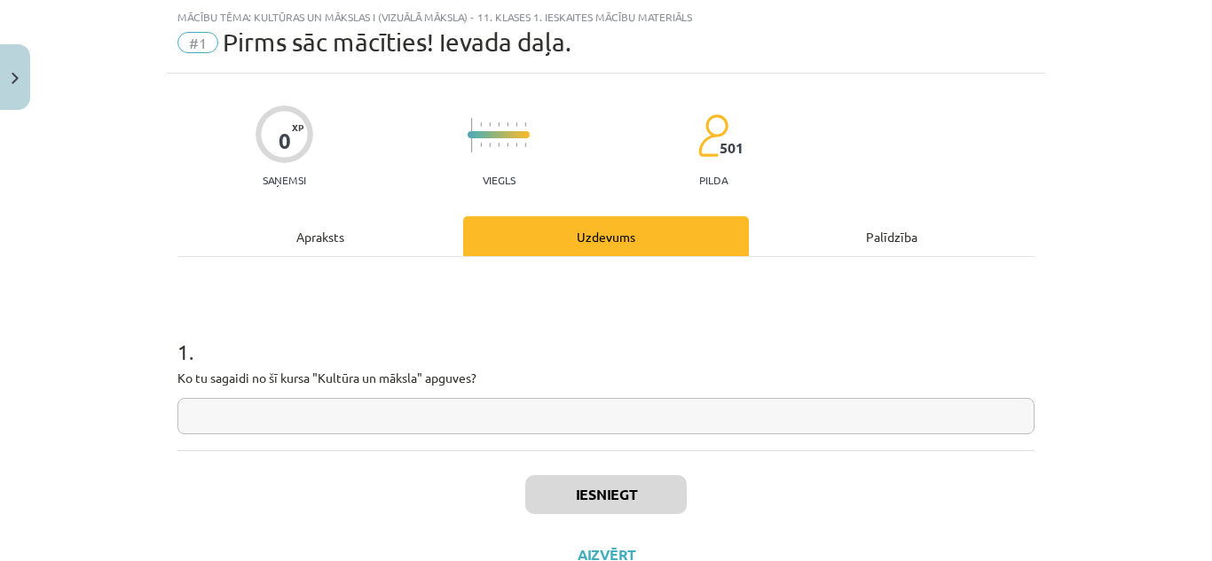
click at [592, 416] on input "text" at bounding box center [605, 416] width 857 height 36
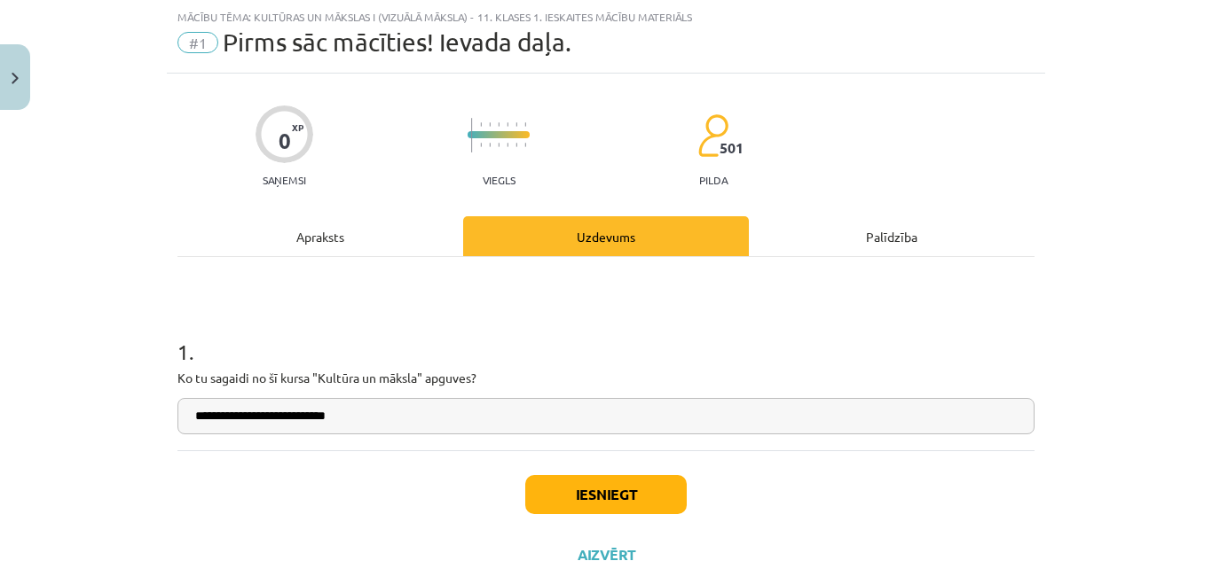
type input "**********"
click at [622, 486] on button "Iesniegt" at bounding box center [605, 494] width 161 height 39
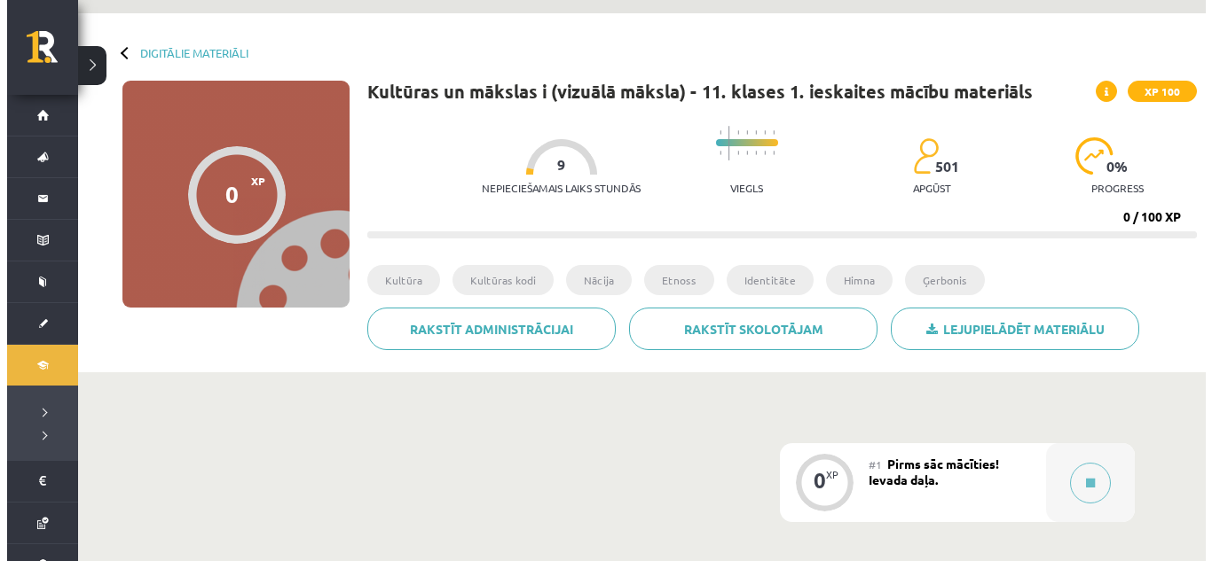
scroll to position [266, 0]
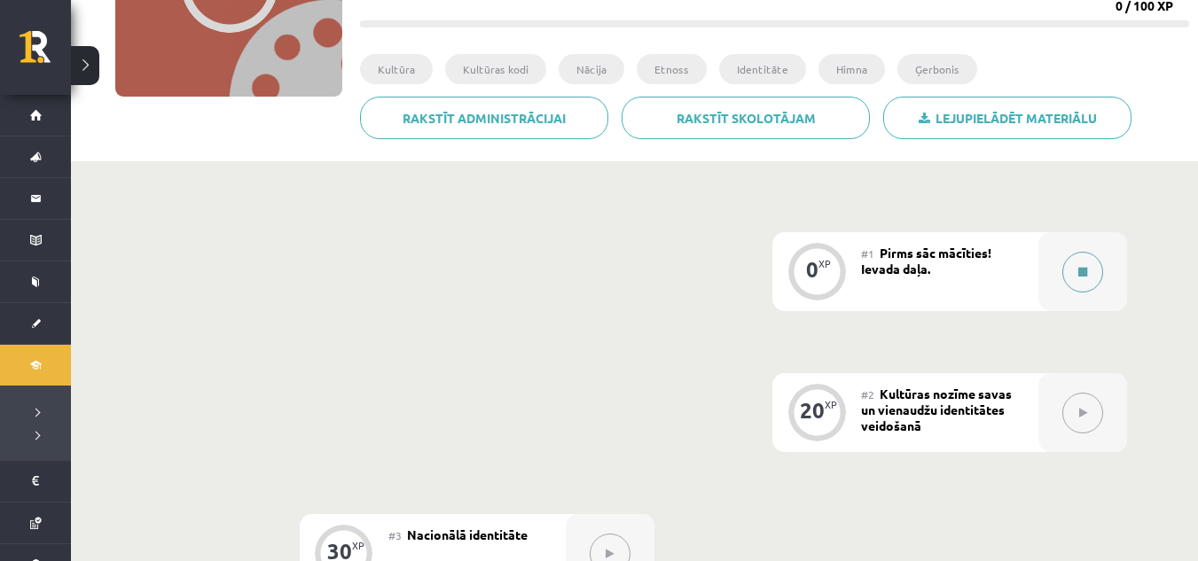
click at [1082, 278] on button at bounding box center [1083, 272] width 41 height 41
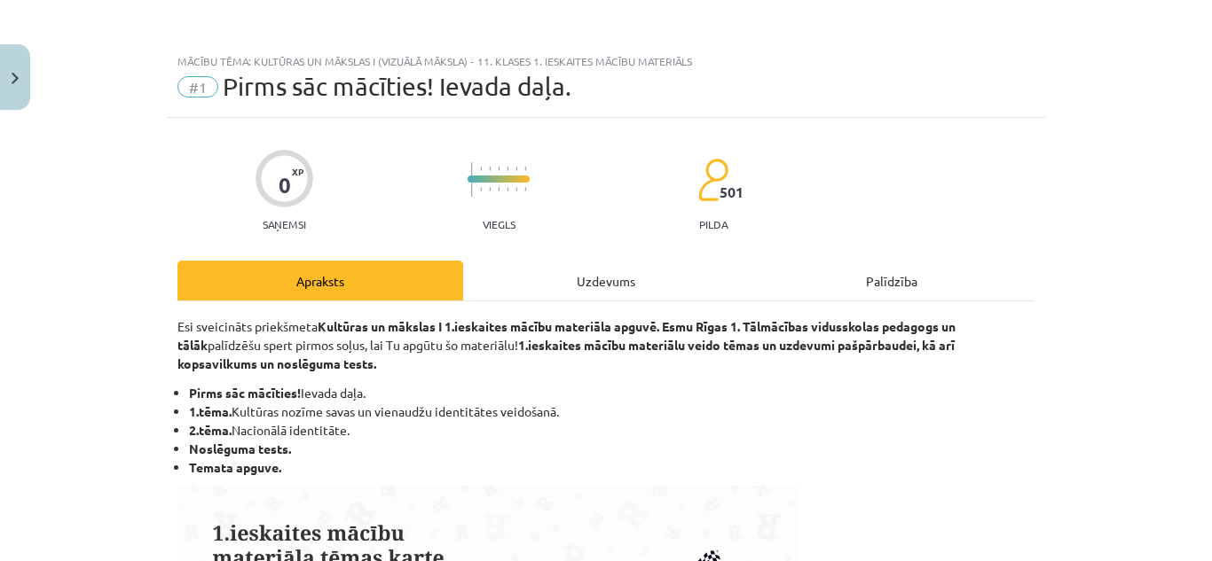
click at [593, 280] on div "Uzdevums" at bounding box center [606, 281] width 286 height 40
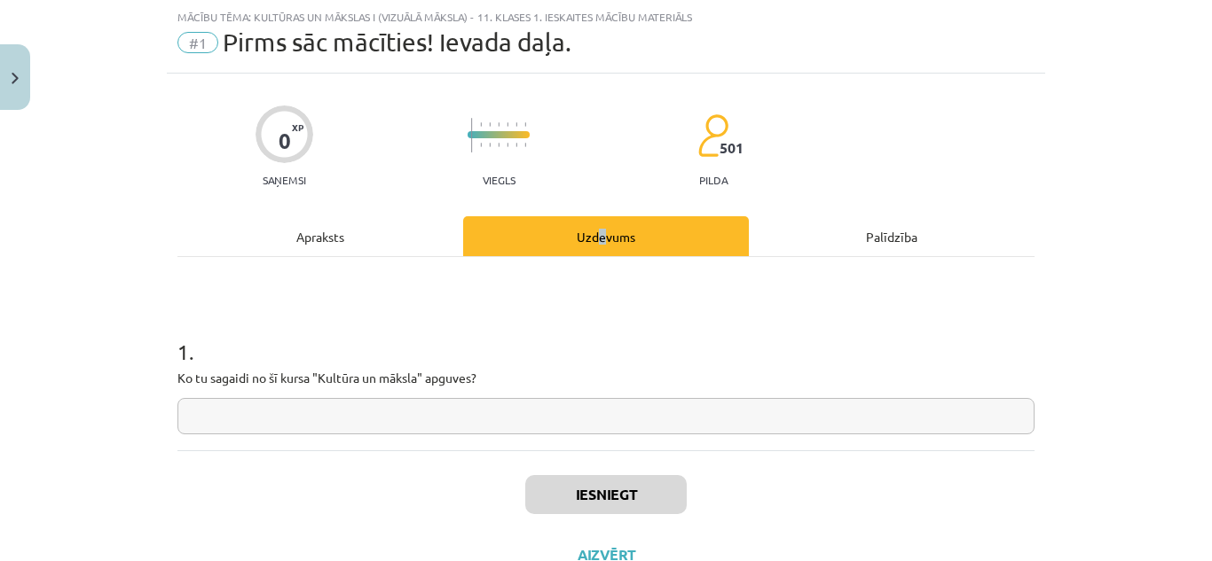
scroll to position [113, 0]
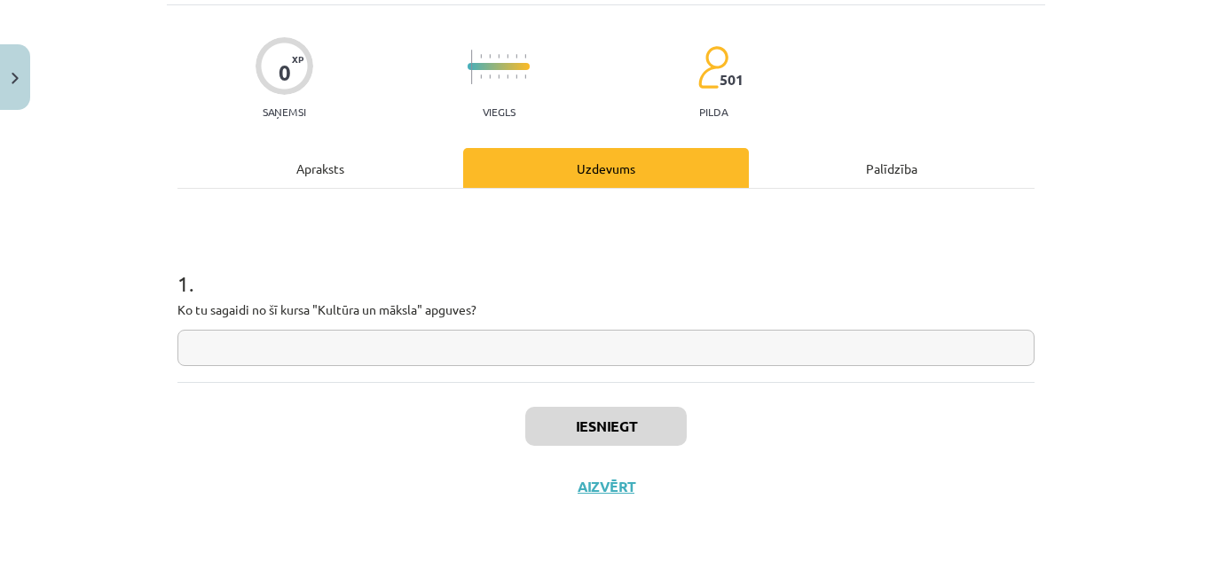
click at [426, 356] on input "text" at bounding box center [605, 348] width 857 height 36
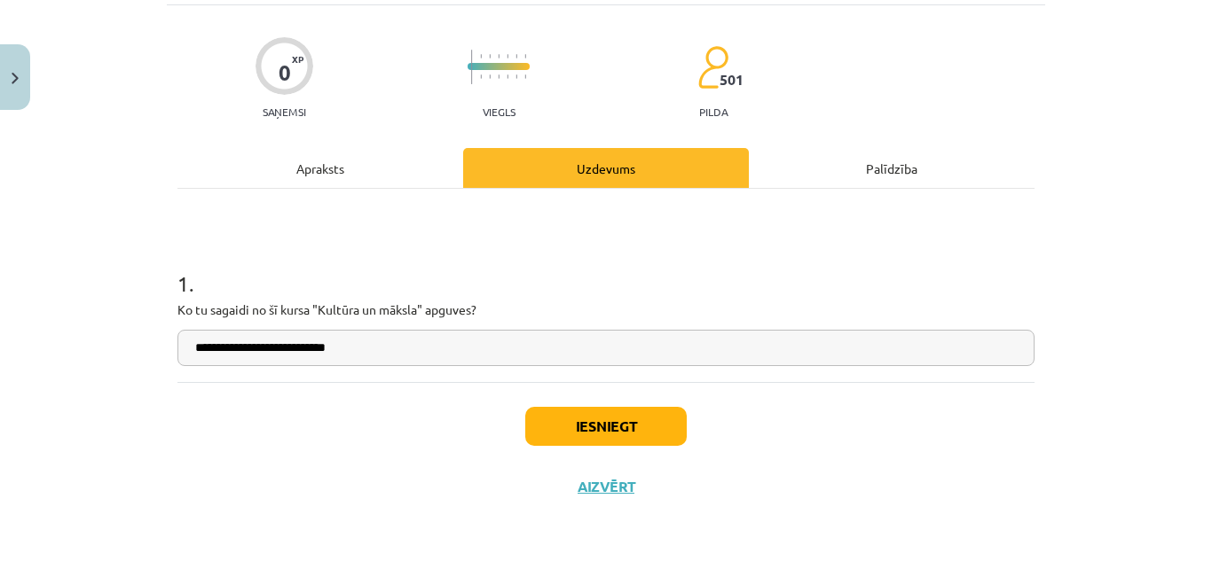
type input "**********"
click at [564, 431] on button "Iesniegt" at bounding box center [605, 426] width 161 height 39
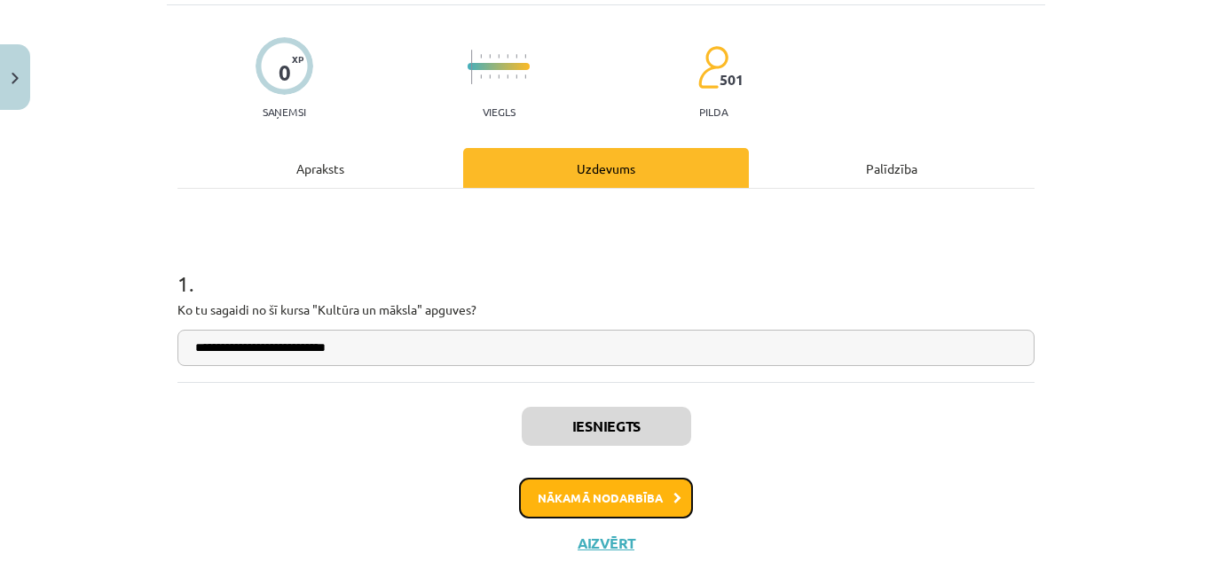
click at [602, 492] on button "Nākamā nodarbība" at bounding box center [606, 498] width 174 height 41
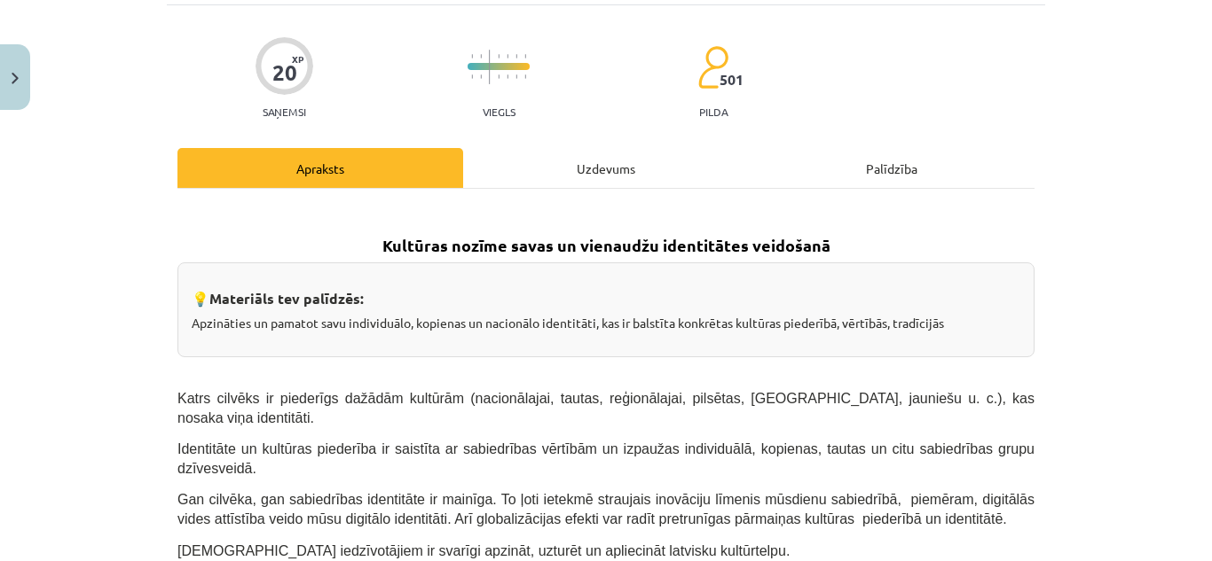
scroll to position [44, 0]
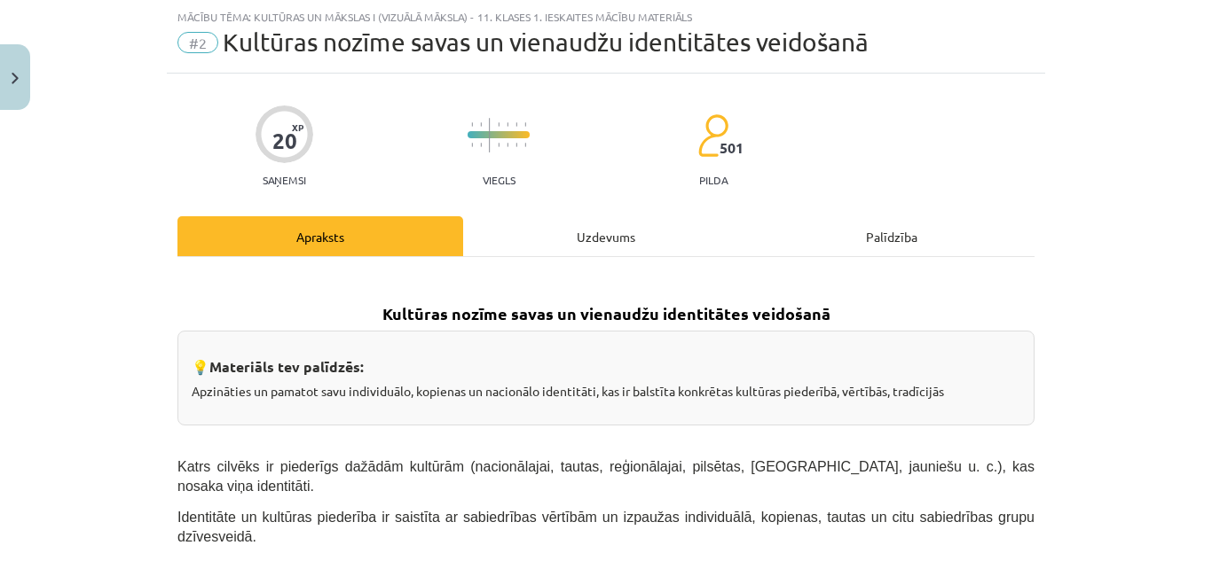
click at [597, 243] on div "Uzdevums" at bounding box center [606, 236] width 286 height 40
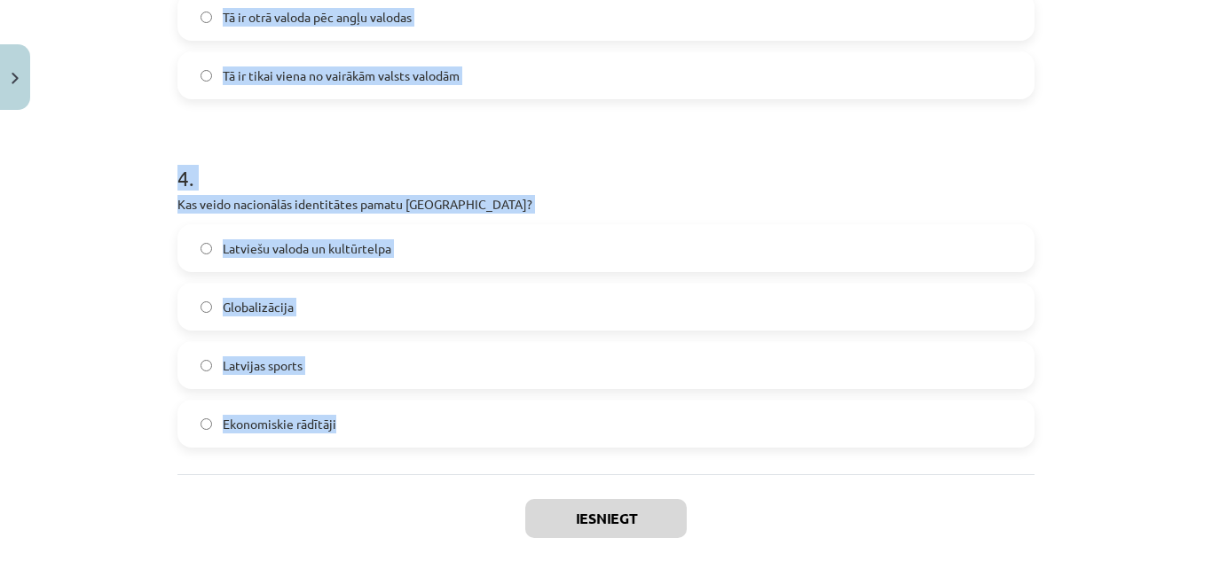
scroll to position [1356, 0]
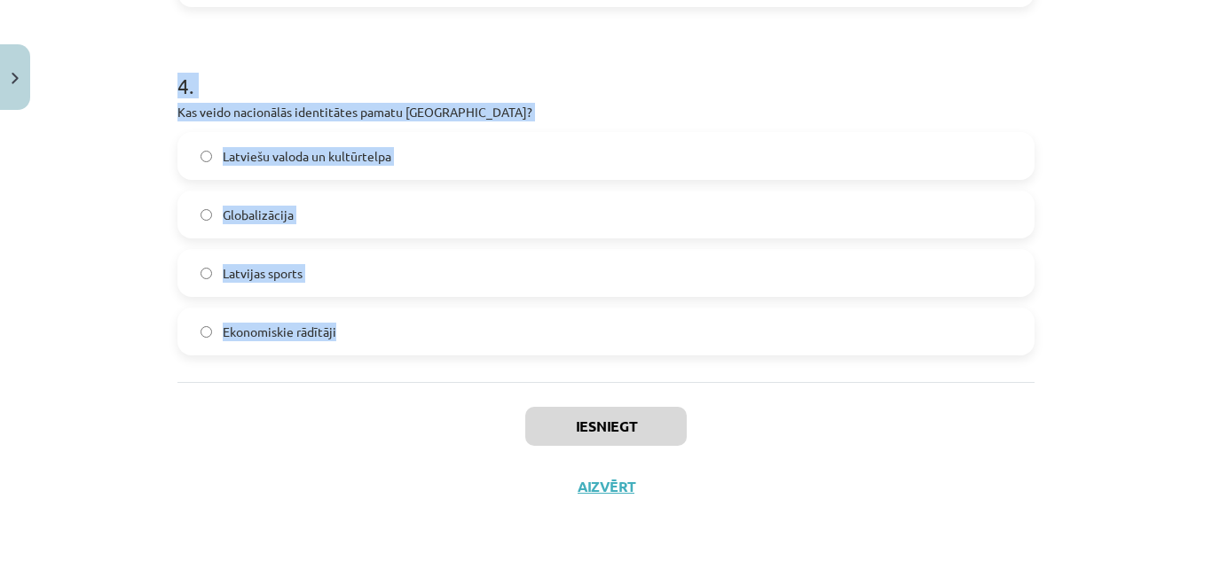
drag, startPoint x: 182, startPoint y: 179, endPoint x: 403, endPoint y: 351, distance: 280.0
copy form "1 . Kas ir kultūras kodi? Literatūras kanoni Tehnoloģiju attīstības mērķi Simbo…"
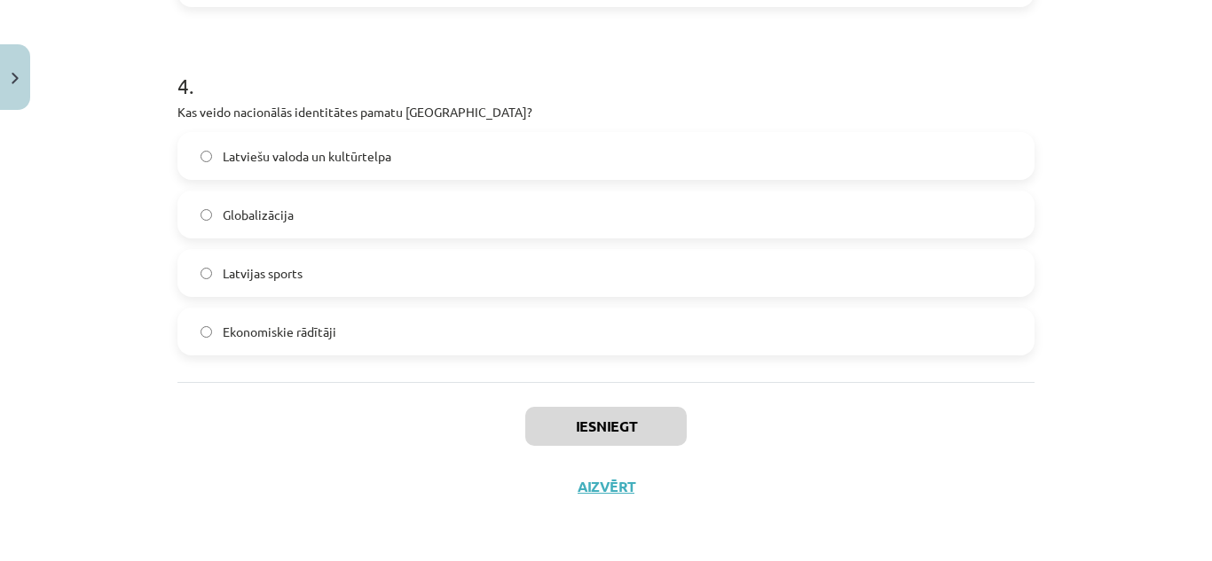
click at [287, 388] on div "Iesniegt Aizvērt" at bounding box center [605, 444] width 857 height 124
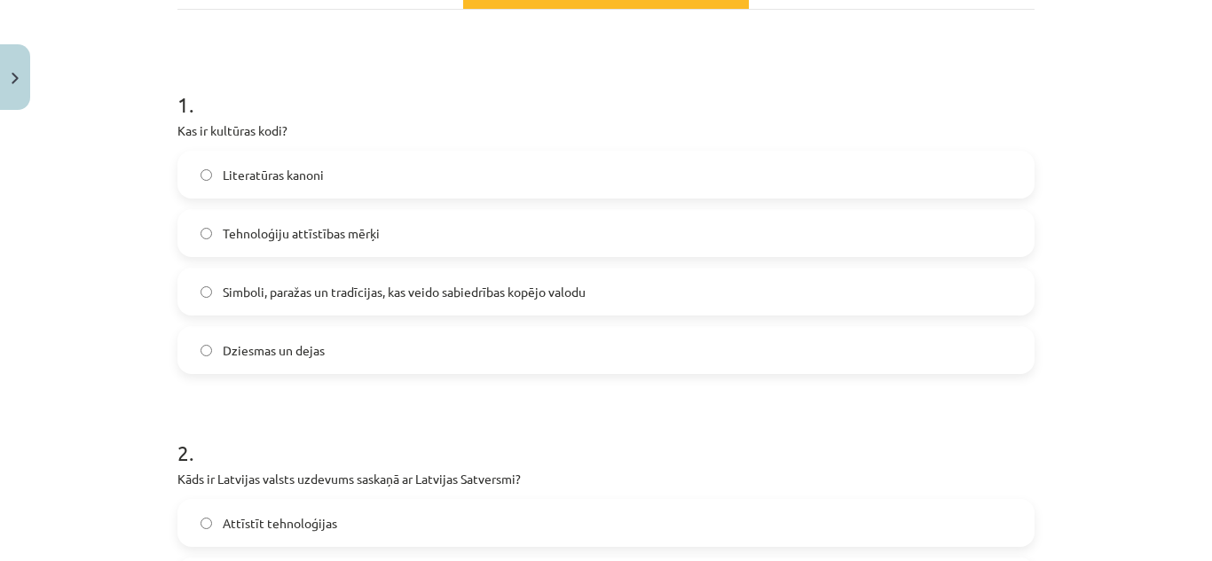
click at [340, 295] on span "Simboli, paražas un tradīcijas, kas veido sabiedrības kopējo valodu" at bounding box center [404, 292] width 363 height 19
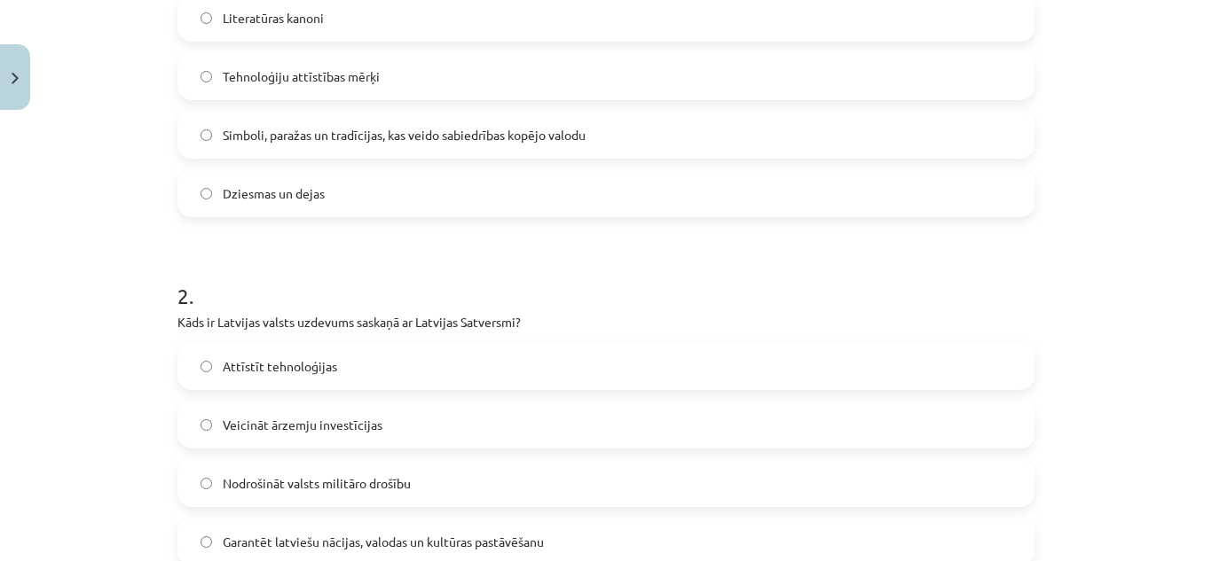
scroll to position [469, 0]
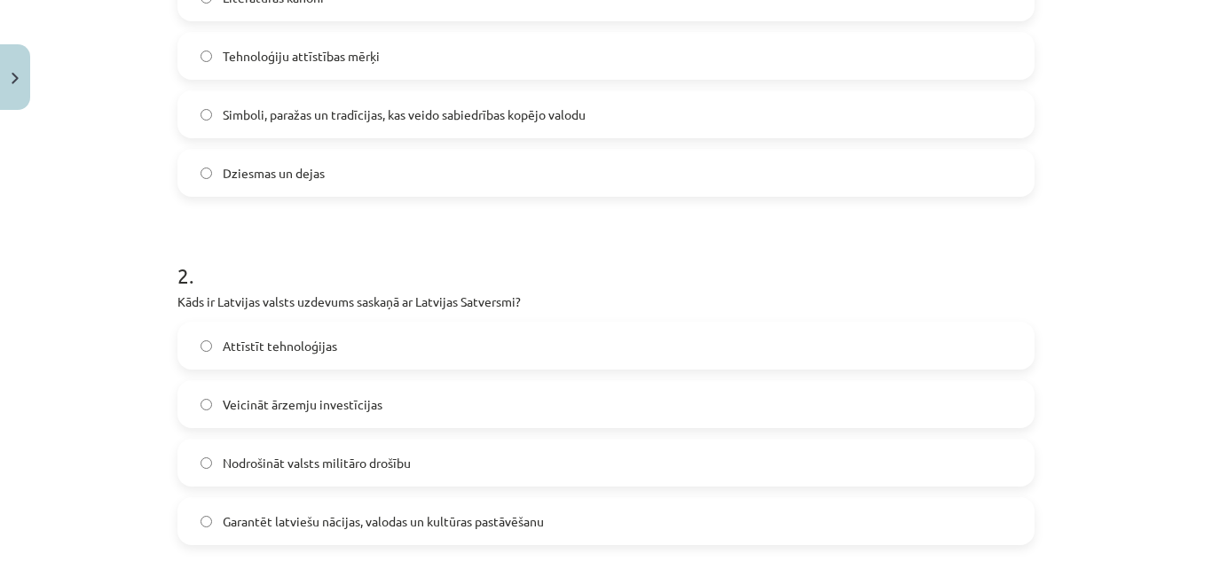
click at [334, 524] on span "Garantēt latviešu nācijas, valodas un kultūras pastāvēšanu" at bounding box center [383, 522] width 321 height 19
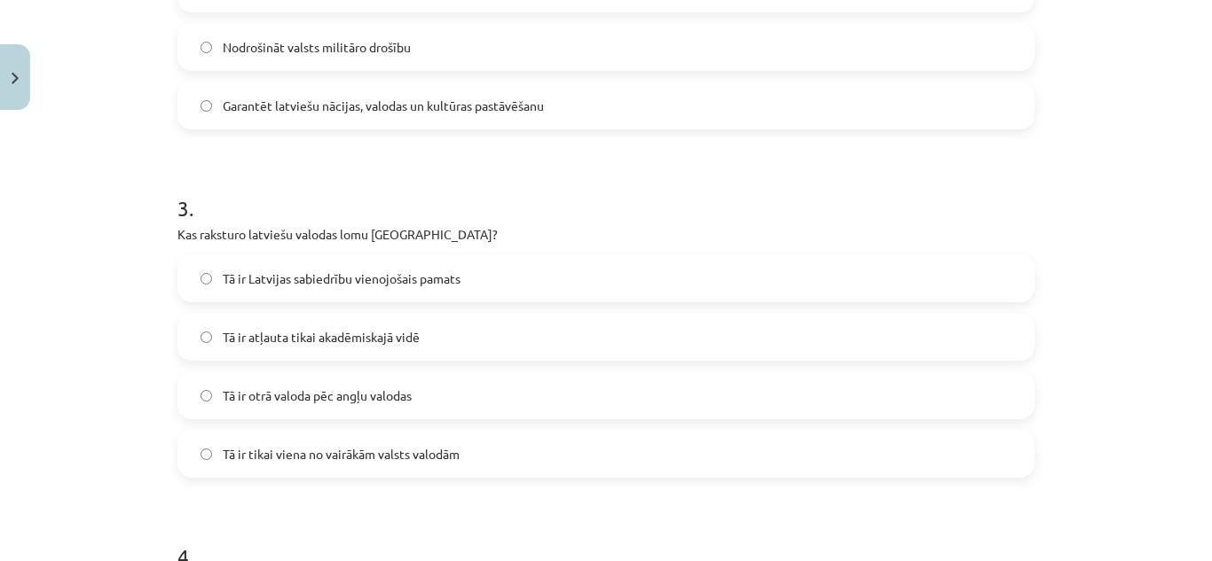
scroll to position [913, 0]
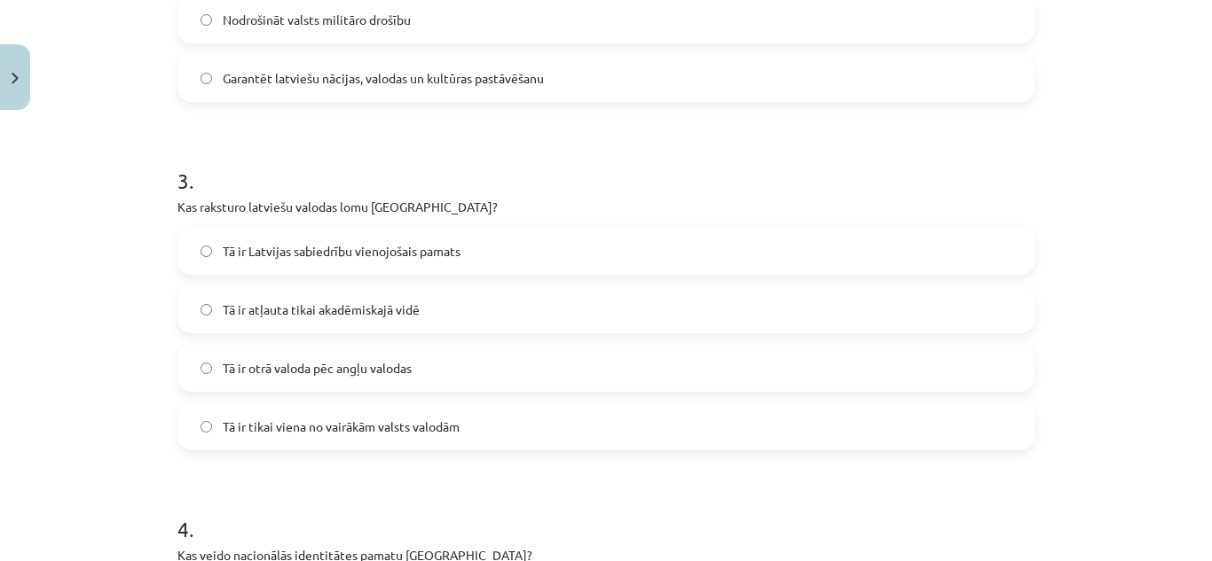
click at [431, 254] on span "Tā ir Latvijas sabiedrību vienojošais pamats" at bounding box center [342, 251] width 238 height 19
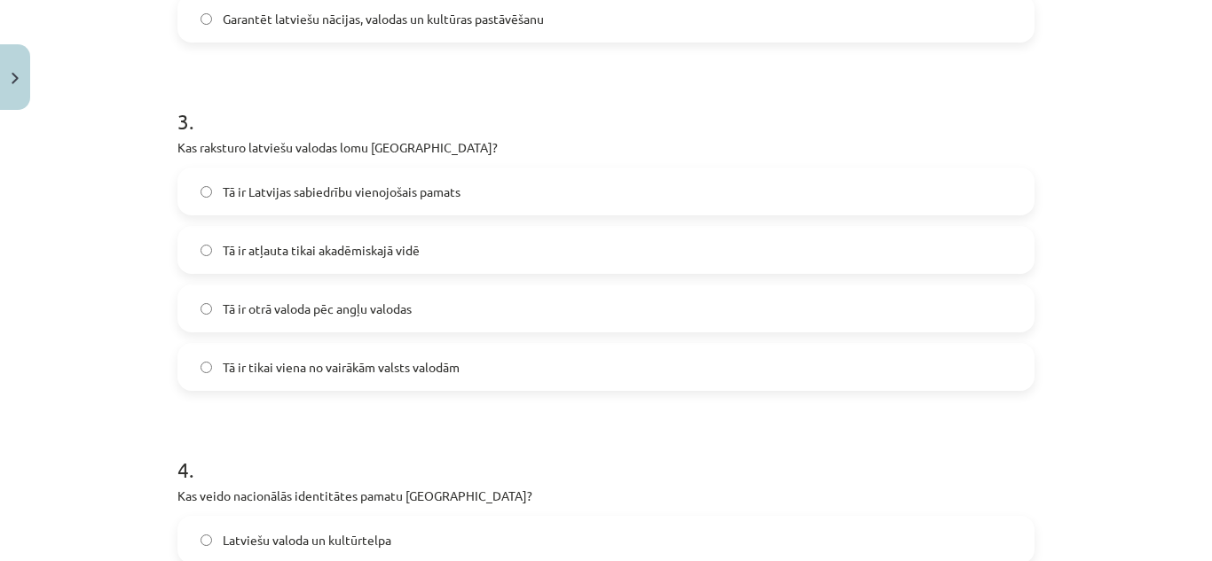
scroll to position [1179, 0]
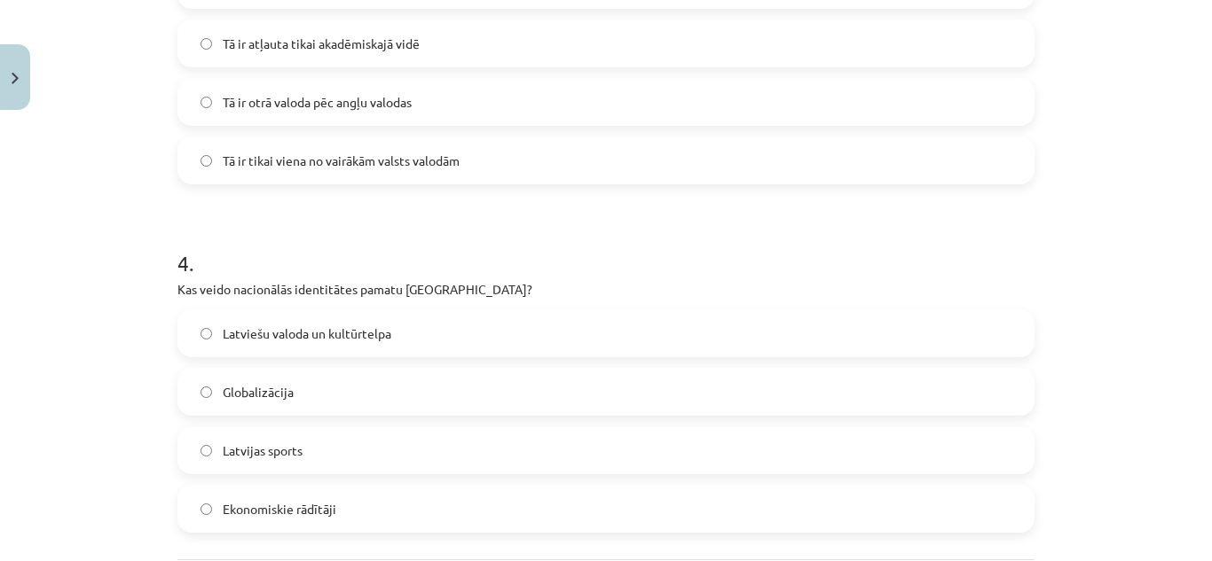
click at [271, 318] on label "Latviešu valoda un kultūrtelpa" at bounding box center [605, 333] width 853 height 44
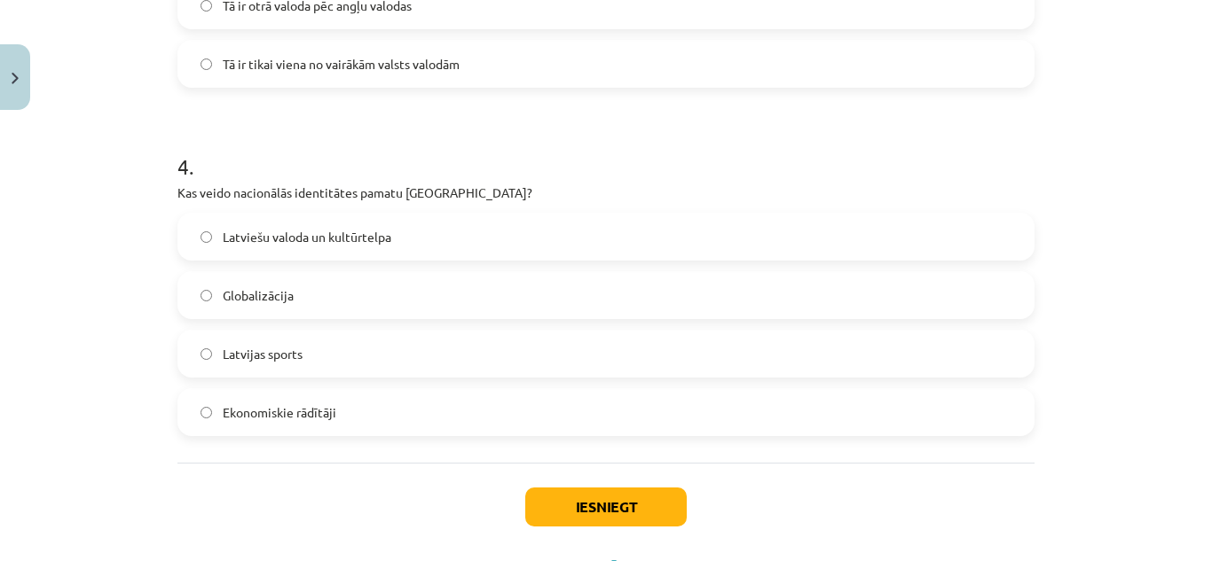
scroll to position [1356, 0]
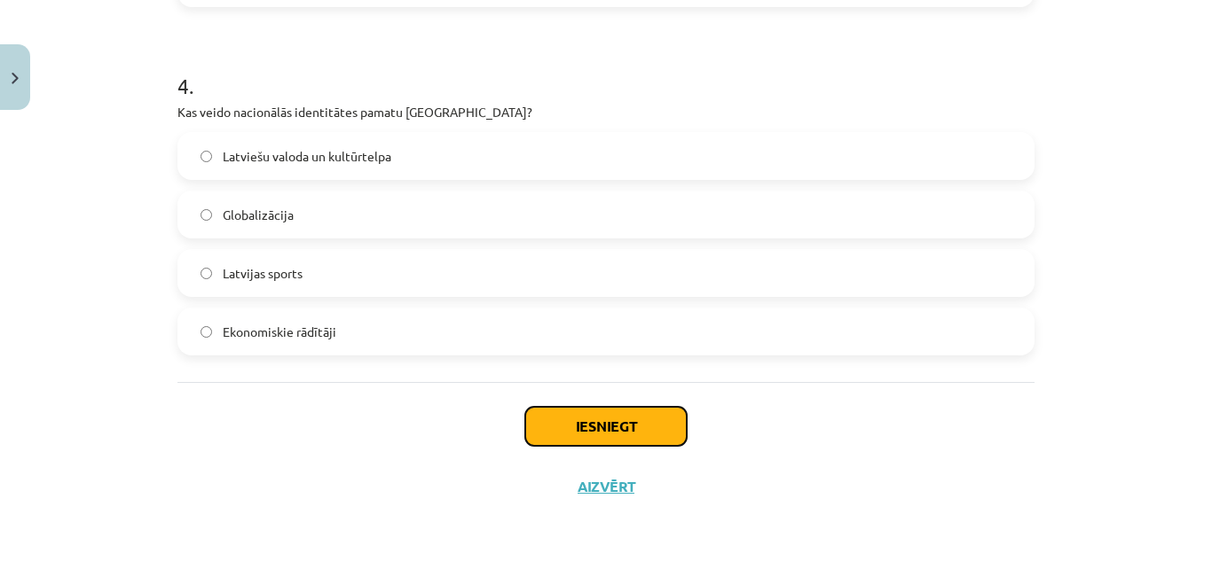
click at [620, 417] on button "Iesniegt" at bounding box center [605, 426] width 161 height 39
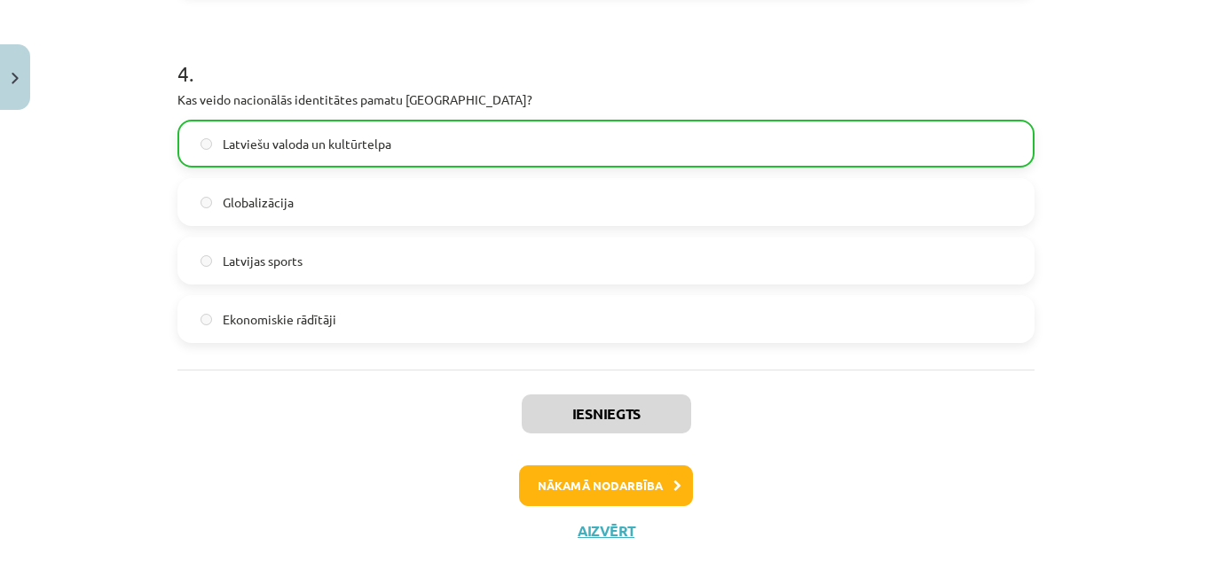
scroll to position [1413, 0]
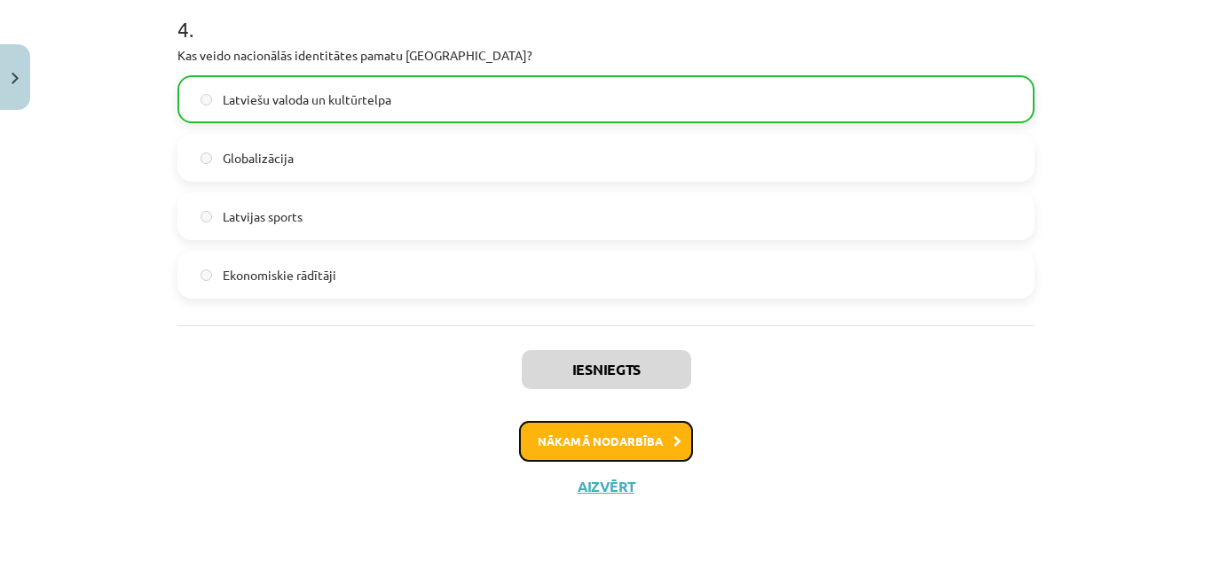
click at [609, 430] on button "Nākamā nodarbība" at bounding box center [606, 441] width 174 height 41
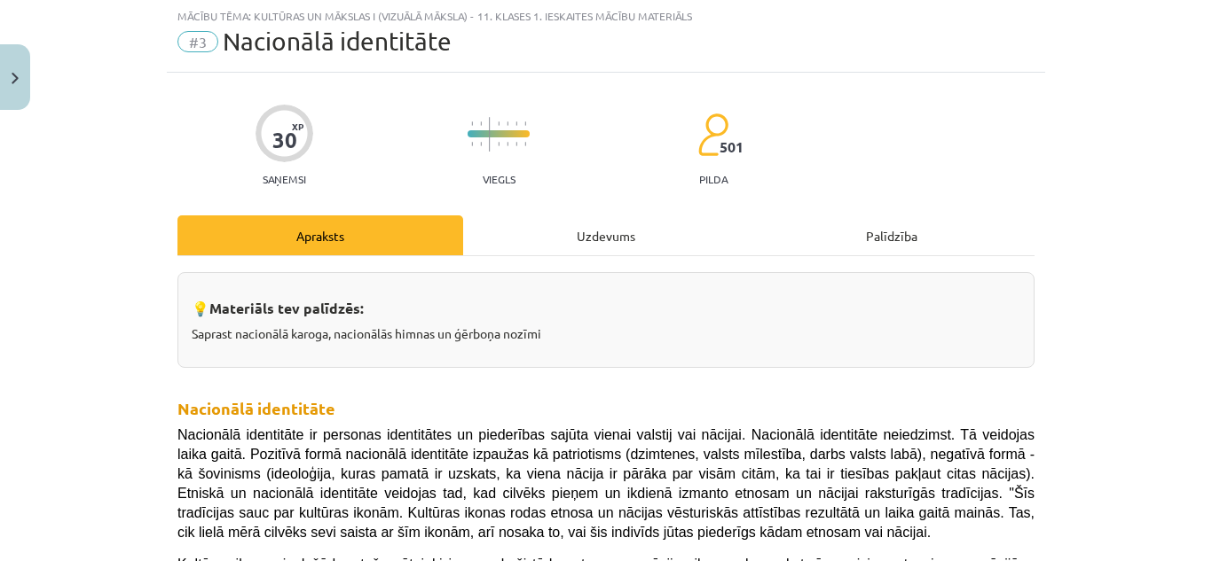
scroll to position [44, 0]
click at [590, 233] on div "Uzdevums" at bounding box center [606, 236] width 286 height 40
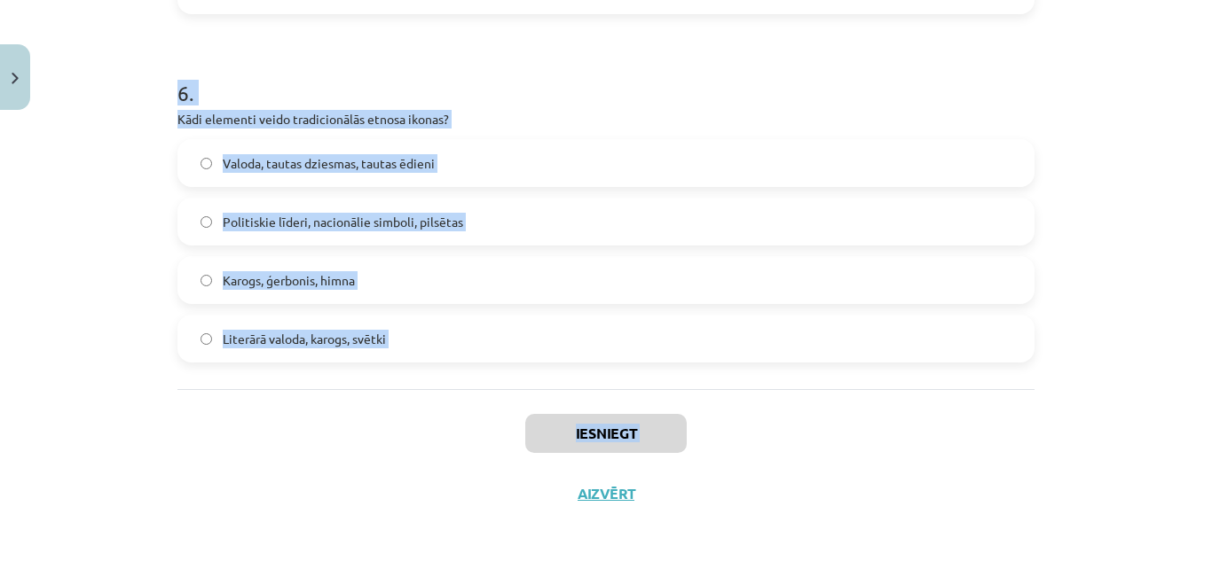
scroll to position [2053, 0]
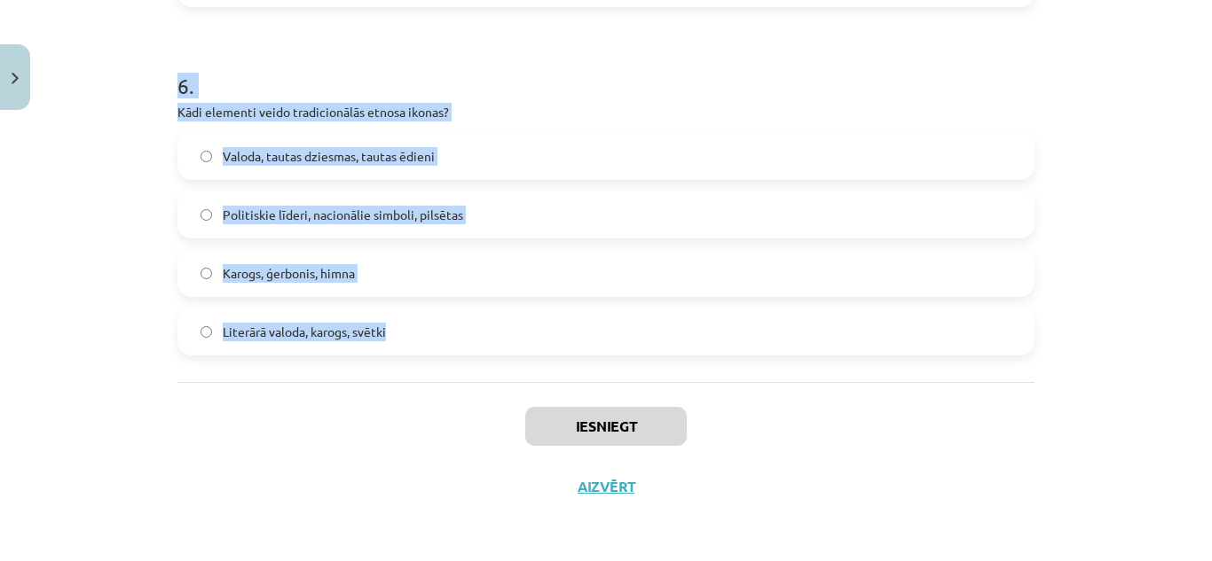
drag, startPoint x: 159, startPoint y: 345, endPoint x: 427, endPoint y: 356, distance: 268.9
click at [427, 356] on div "Mācību tēma: Kultūras un mākslas i (vizuālā māksla) - 11. klases 1. ieskaites m…" at bounding box center [606, 280] width 1212 height 561
copy form "4 . Lore ipsu dolor Sitamet consec adipi? Elitseddoei "Tem Incididun" Utlabor "…"
